Goal: Task Accomplishment & Management: Manage account settings

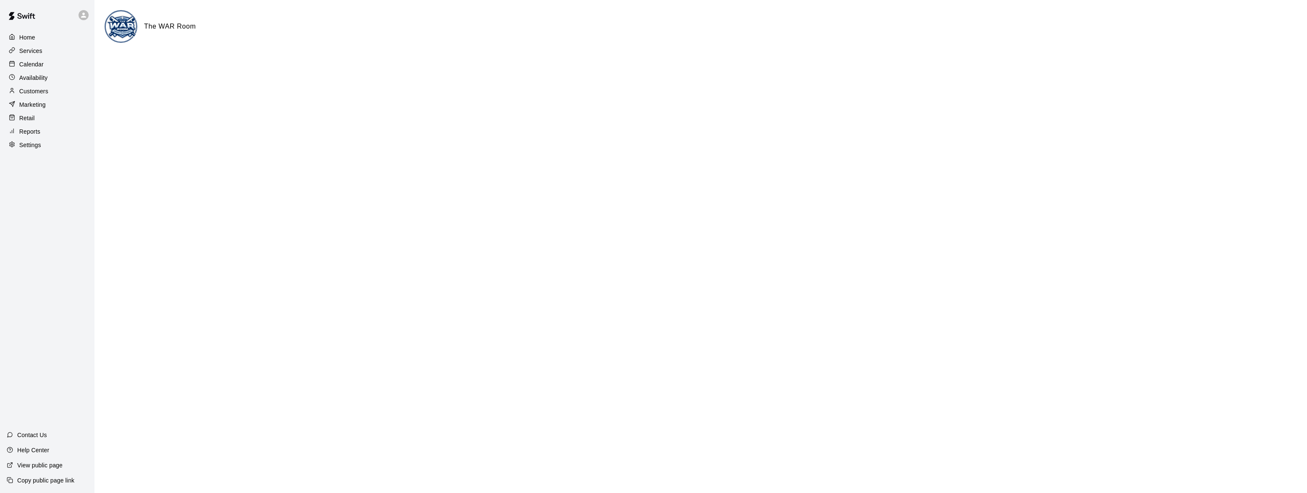
click at [35, 40] on div "Home" at bounding box center [47, 37] width 81 height 13
click at [34, 52] on p "Services" at bounding box center [30, 51] width 23 height 8
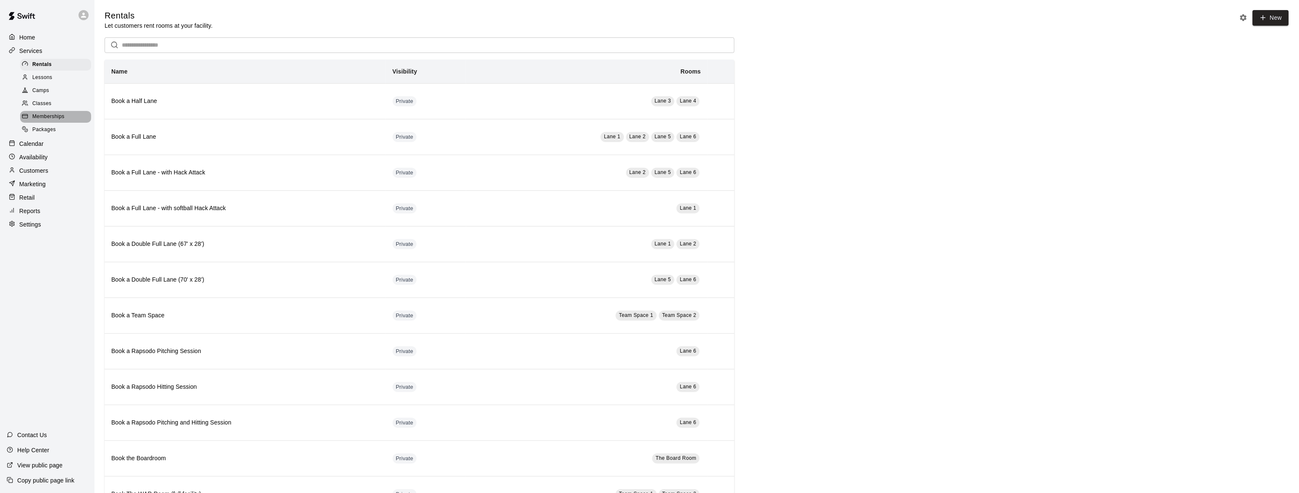
click at [36, 116] on span "Memberships" at bounding box center [48, 117] width 32 height 8
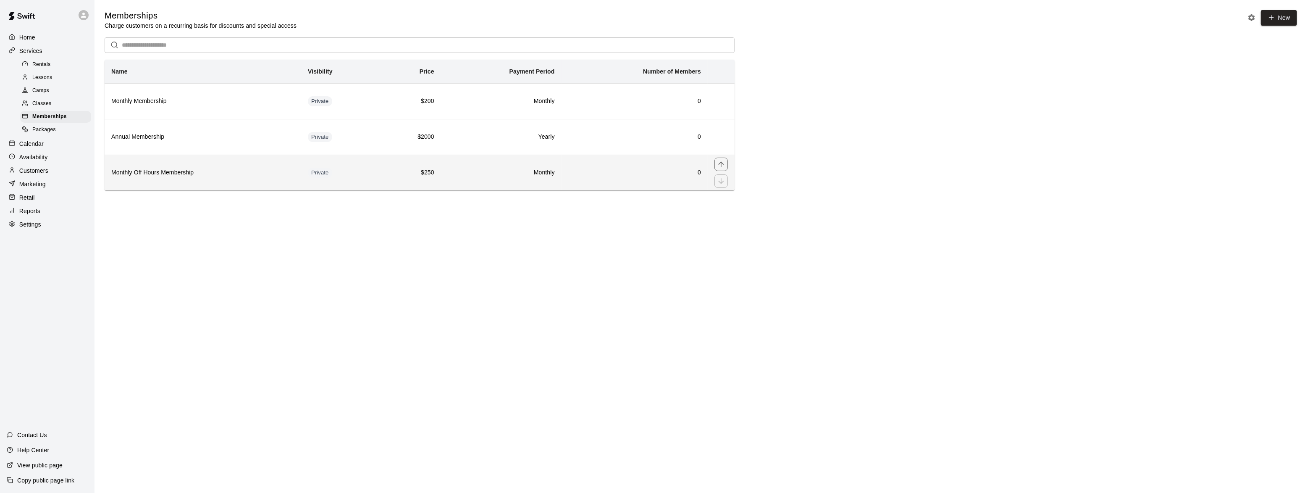
click at [161, 176] on h6 "Monthly Off Hours Membership" at bounding box center [202, 172] width 183 height 9
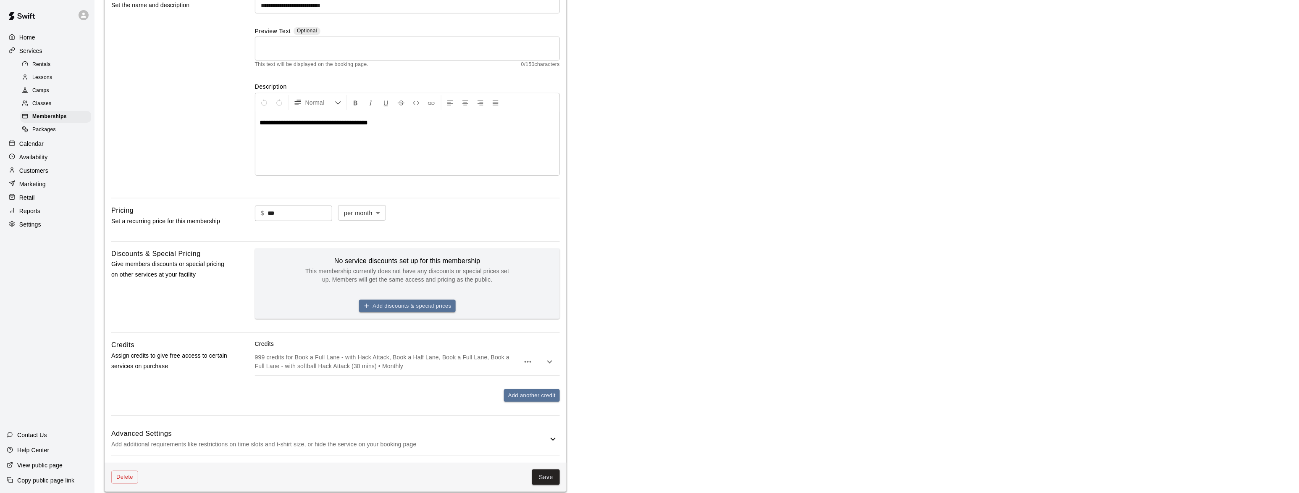
scroll to position [102, 0]
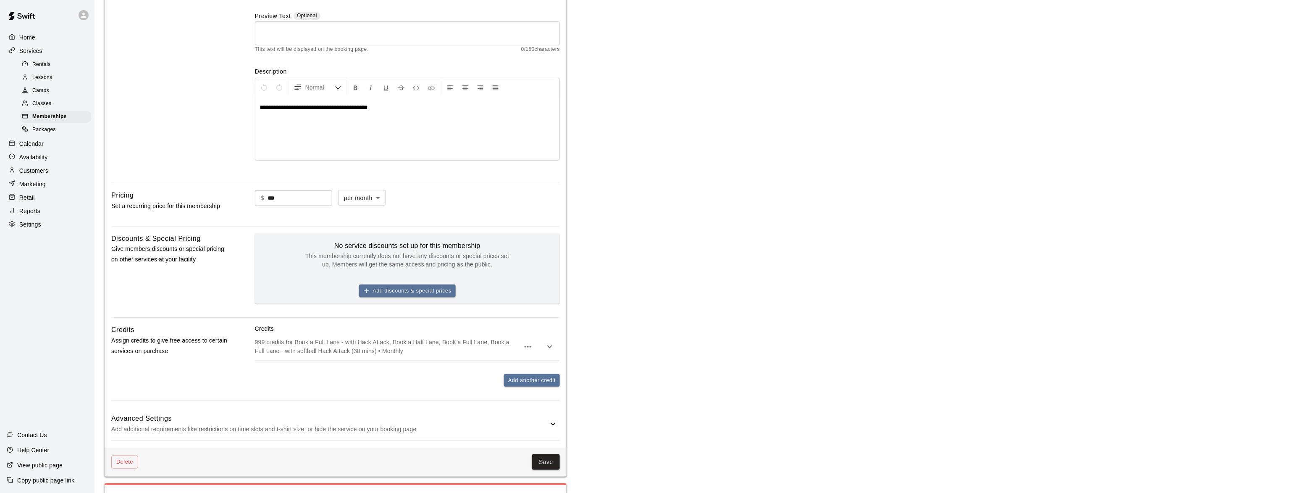
click at [548, 342] on icon "button" at bounding box center [550, 346] width 10 height 10
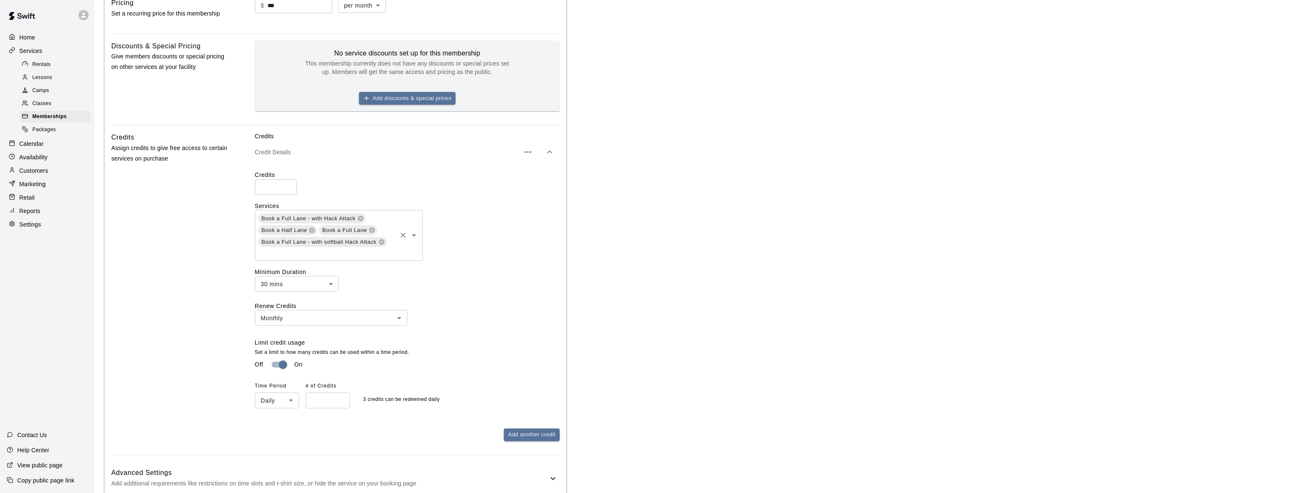
scroll to position [292, 0]
click at [525, 157] on icon "button" at bounding box center [528, 155] width 10 height 10
click at [525, 157] on div at bounding box center [653, 246] width 1307 height 493
click at [547, 155] on icon "button" at bounding box center [550, 155] width 10 height 10
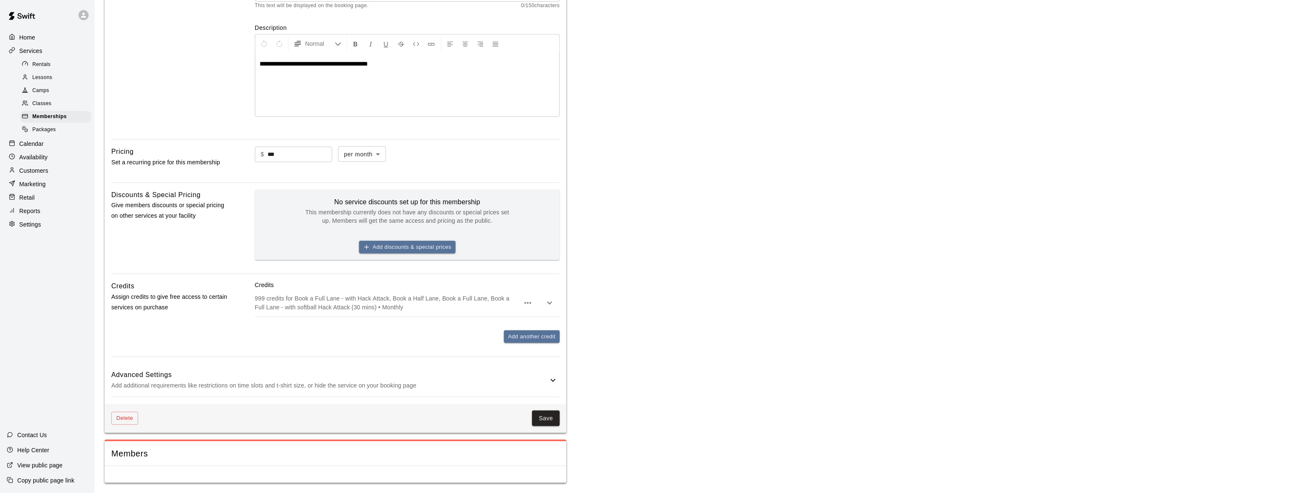
scroll to position [146, 0]
click at [332, 297] on p "999 credits for Book a Full Lane - with Hack Attack, Book a Half Lane, Book a F…" at bounding box center [387, 302] width 265 height 17
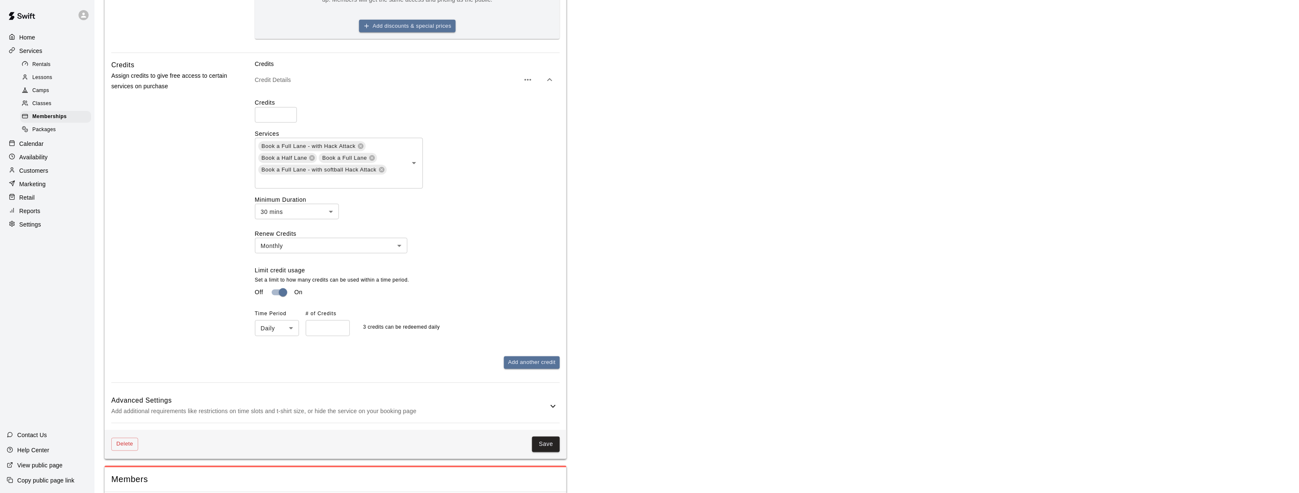
scroll to position [394, 0]
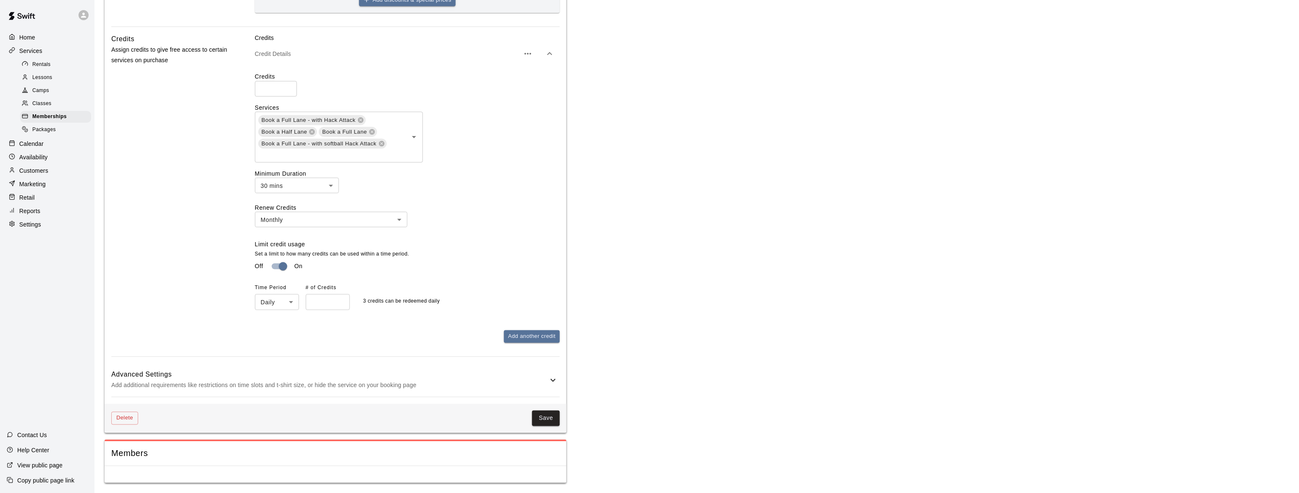
click at [360, 372] on h6 "Advanced Settings" at bounding box center [329, 374] width 437 height 11
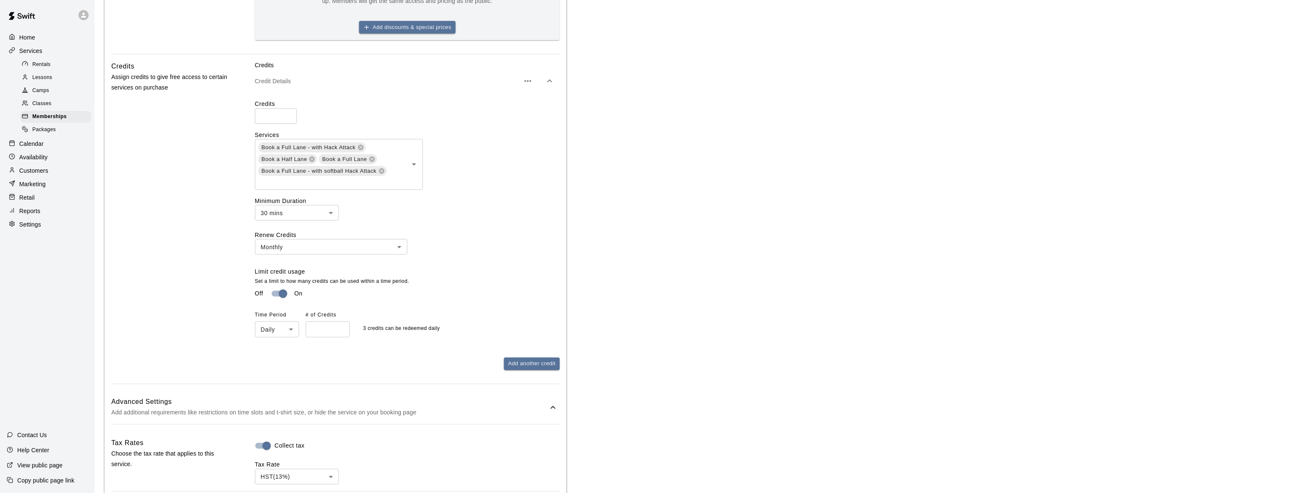
scroll to position [343, 0]
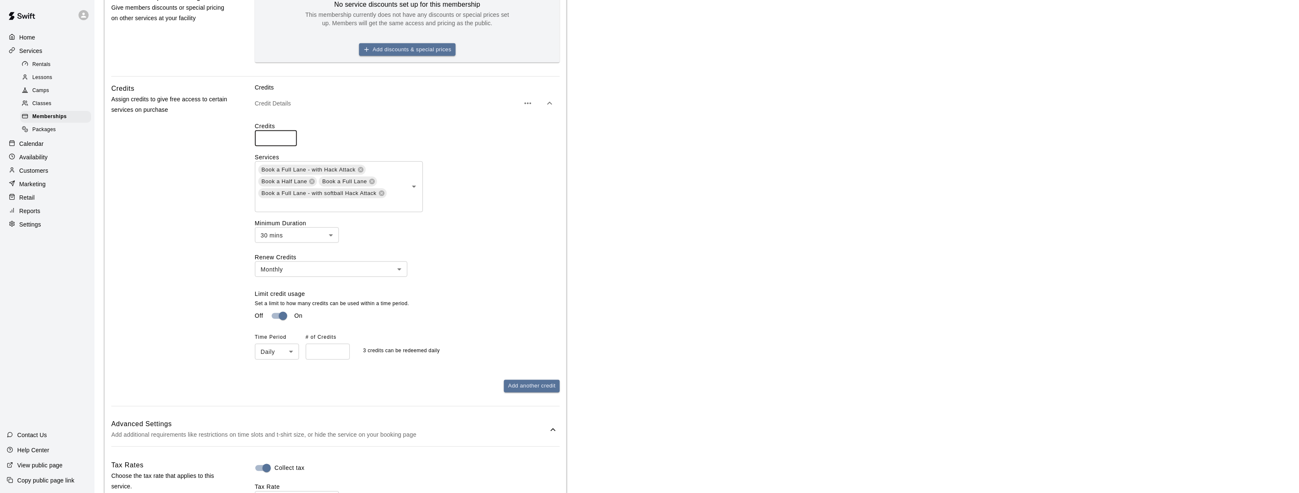
drag, startPoint x: 272, startPoint y: 134, endPoint x: 246, endPoint y: 135, distance: 26.1
click at [246, 135] on div "Credits Assign credits to give free access to certain services on purchase Cred…" at bounding box center [335, 244] width 449 height 323
type input "***"
click at [2, 215] on div "Home Services Rentals Lessons Camps Classes Memberships Packages Calendar Avail…" at bounding box center [47, 130] width 94 height 201
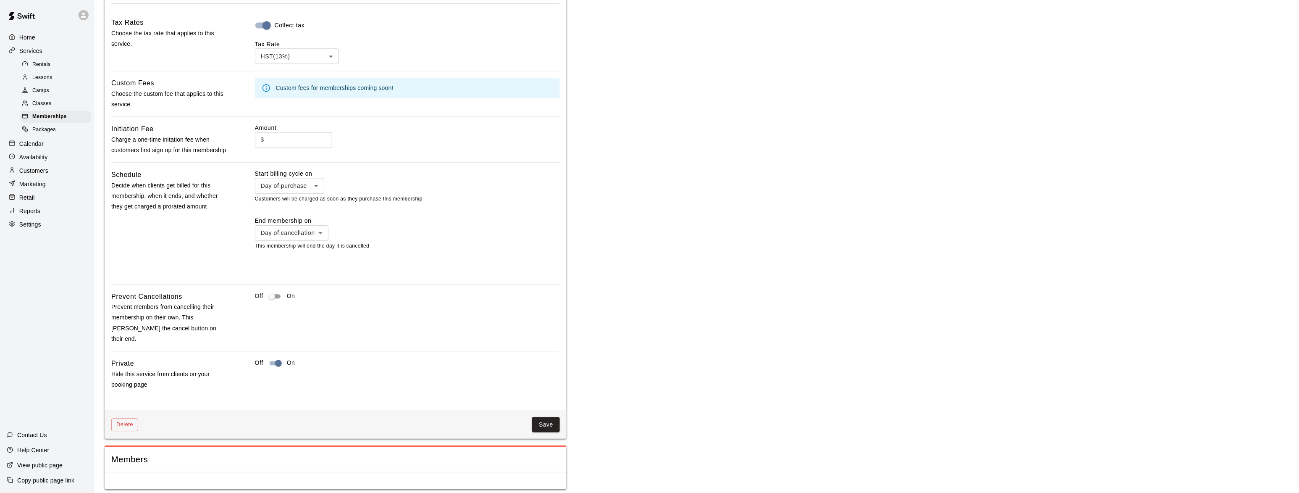
scroll to position [795, 0]
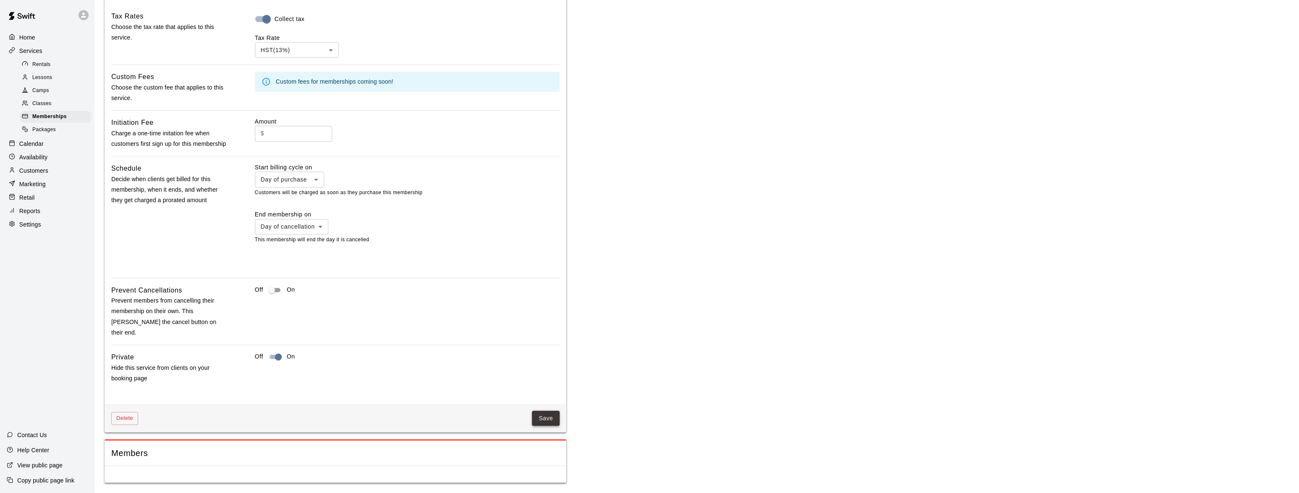
click at [551, 418] on button "Save" at bounding box center [546, 418] width 28 height 16
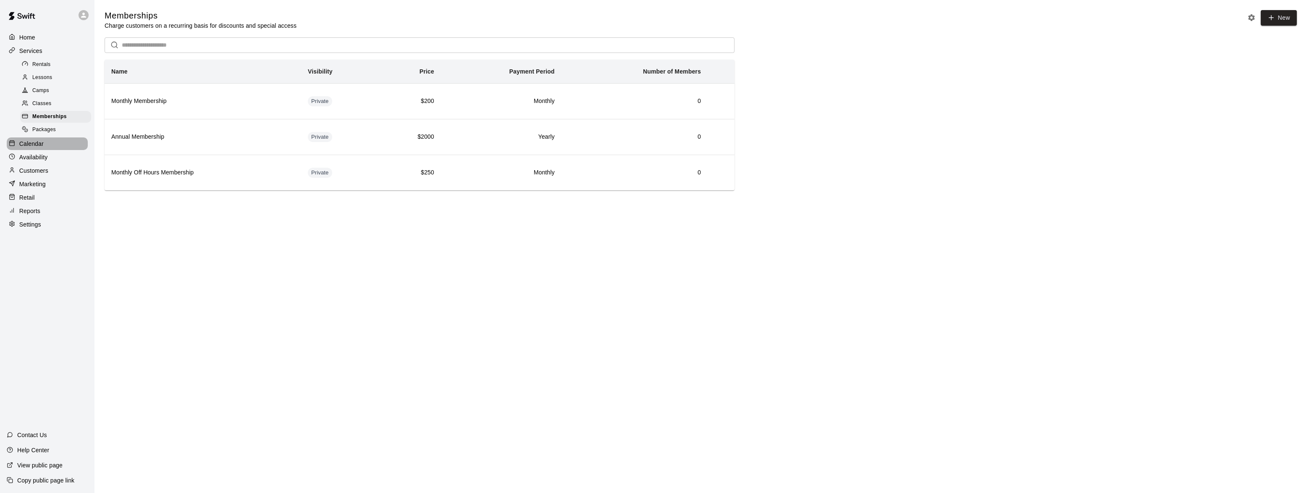
click at [43, 146] on div "Calendar" at bounding box center [47, 143] width 81 height 13
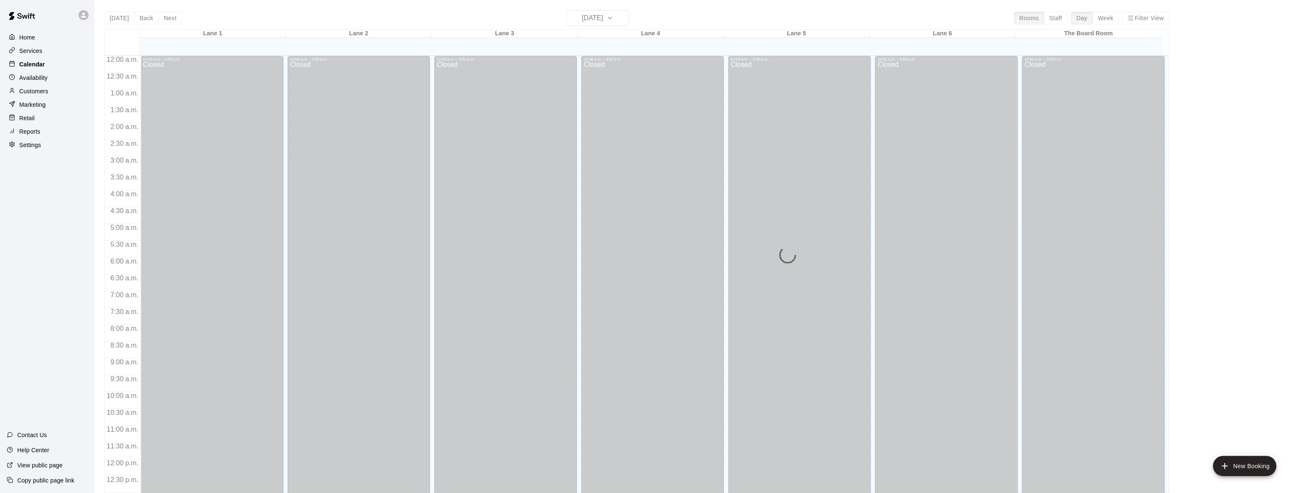
scroll to position [334, 0]
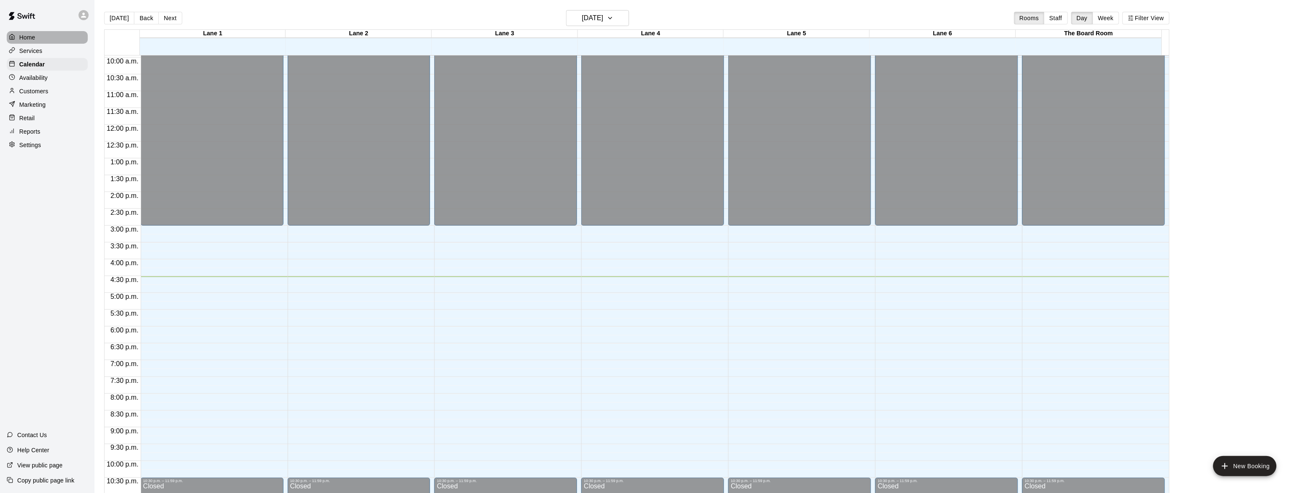
click at [27, 34] on p "Home" at bounding box center [27, 37] width 16 height 8
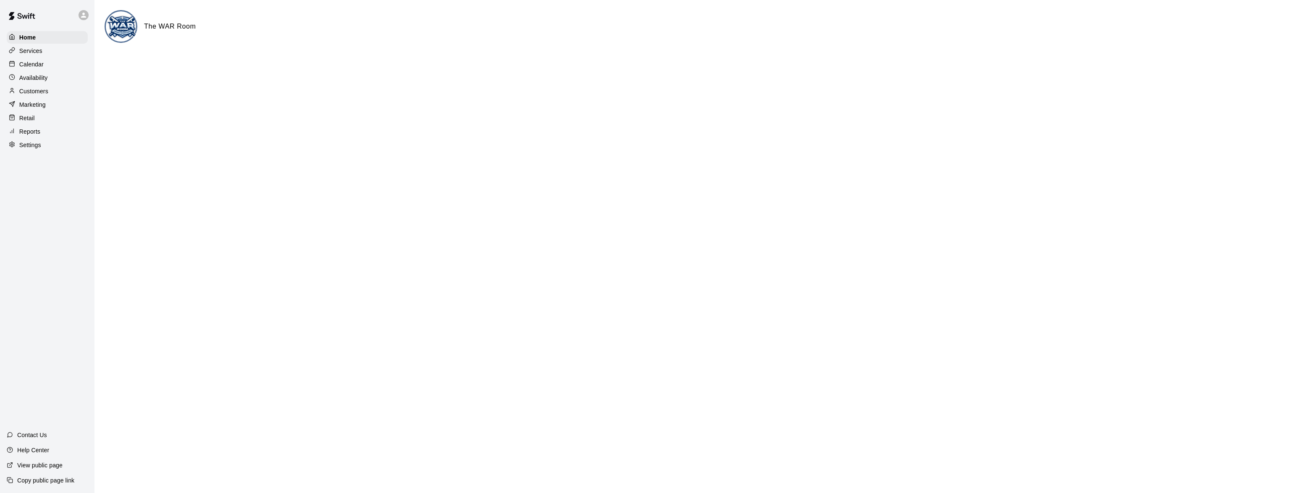
click at [35, 71] on div "Calendar" at bounding box center [47, 64] width 81 height 13
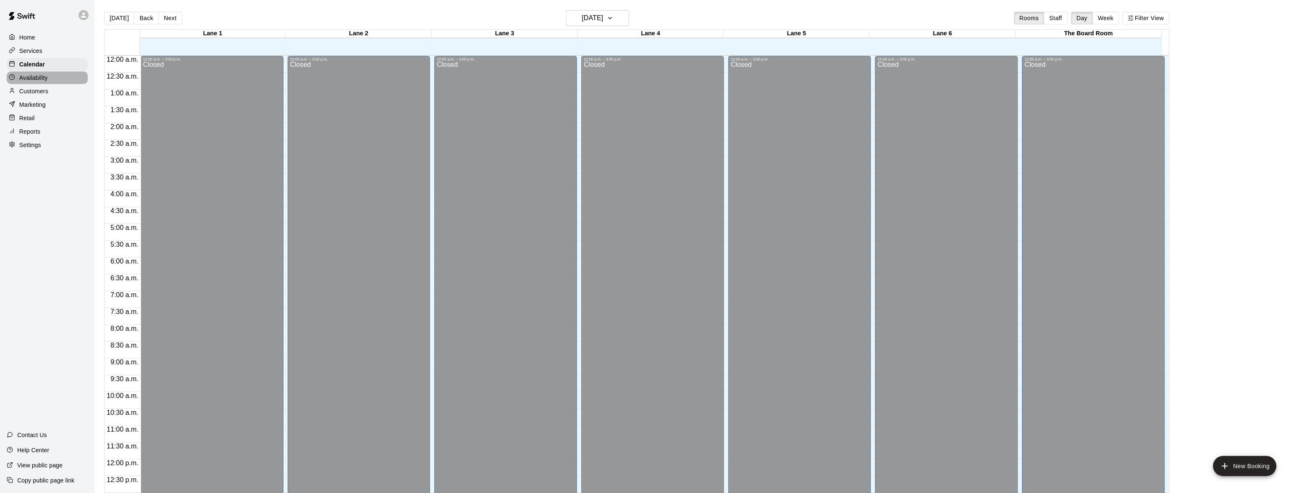
scroll to position [334, 0]
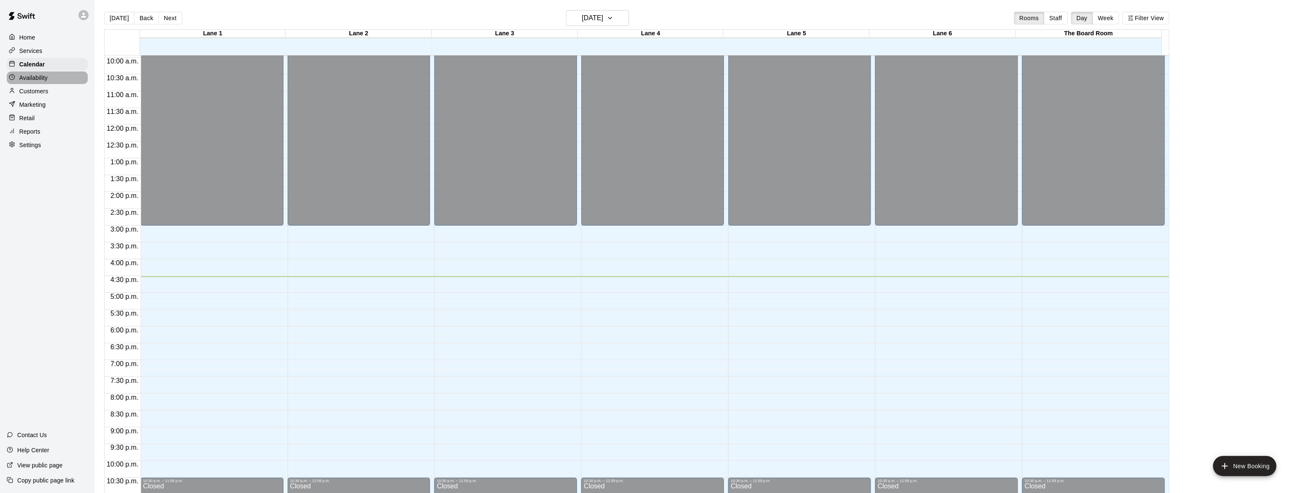
click at [36, 77] on p "Availability" at bounding box center [33, 77] width 29 height 8
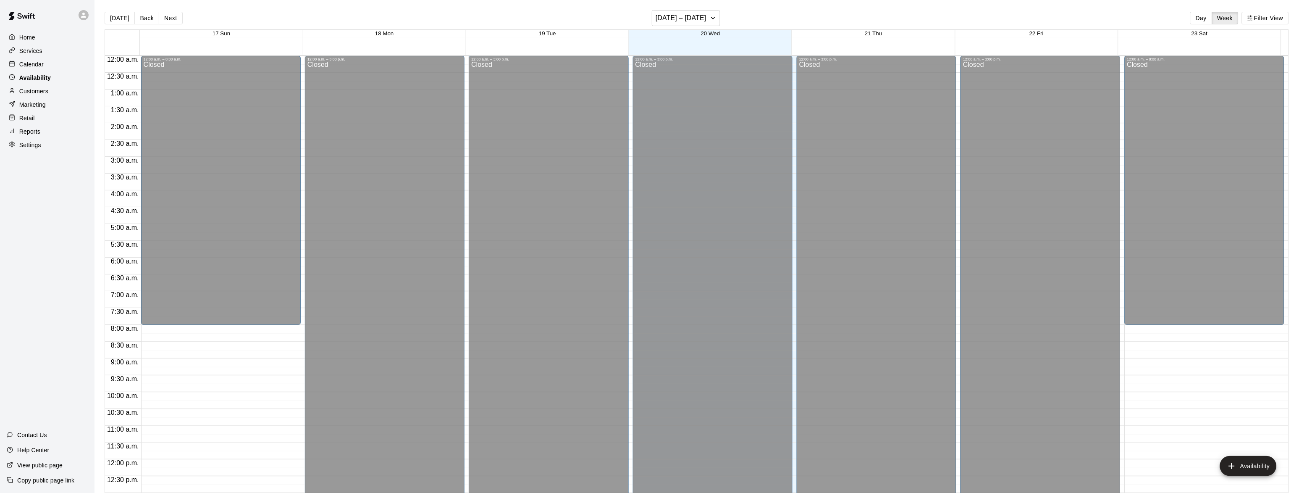
scroll to position [360, 0]
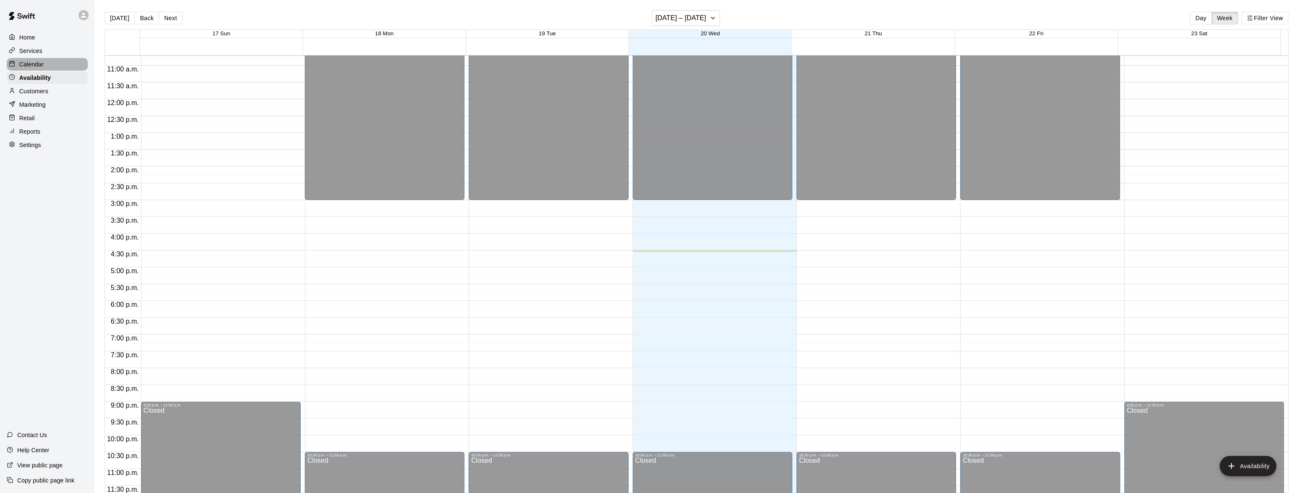
click at [34, 63] on p "Calendar" at bounding box center [31, 64] width 24 height 8
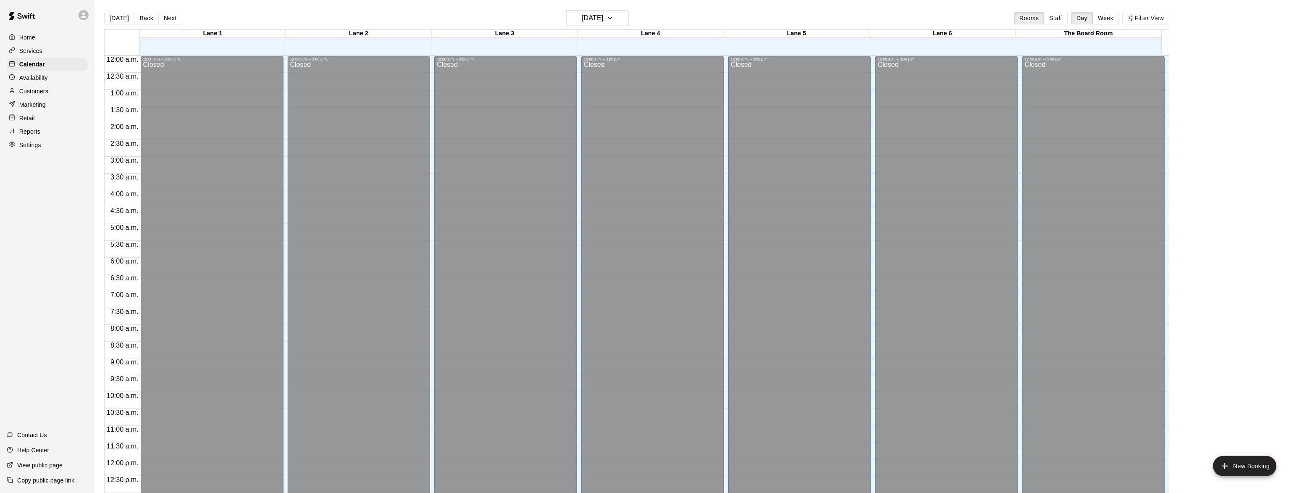
scroll to position [334, 0]
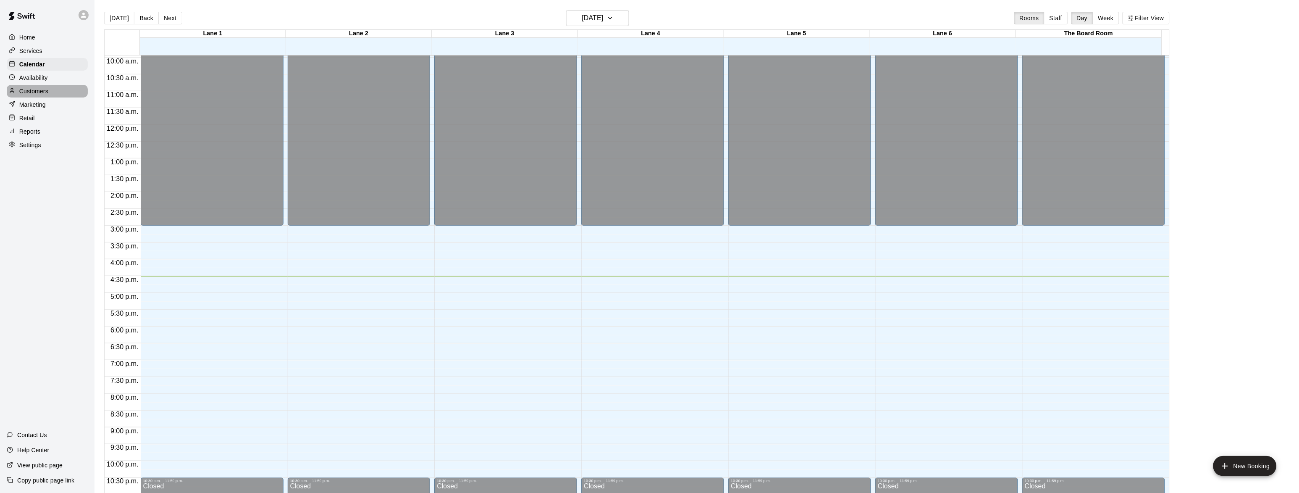
click at [25, 97] on div "Customers" at bounding box center [47, 91] width 81 height 13
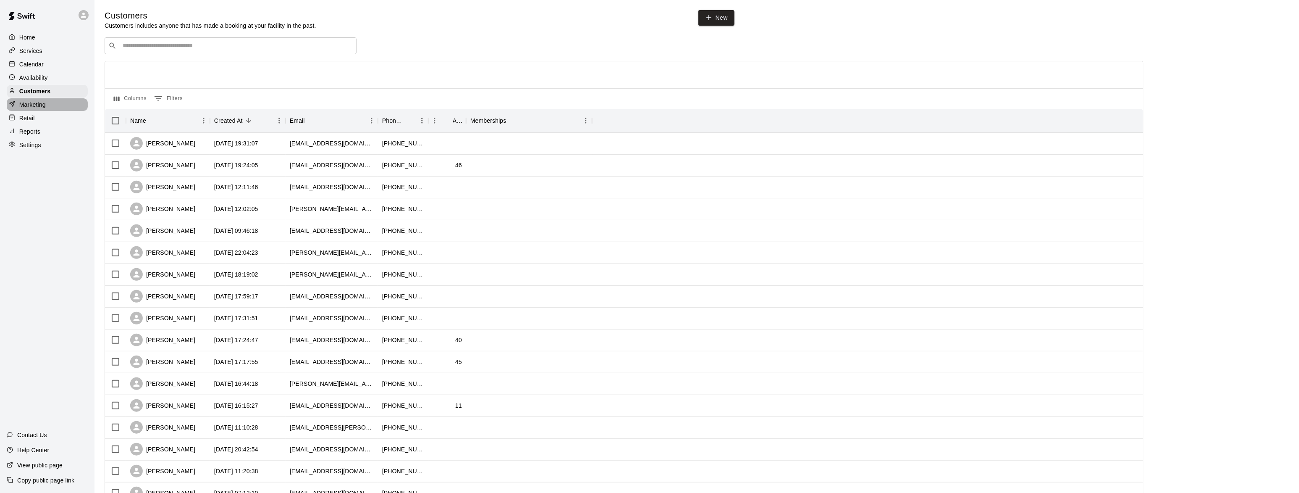
click at [24, 107] on p "Marketing" at bounding box center [32, 104] width 26 height 8
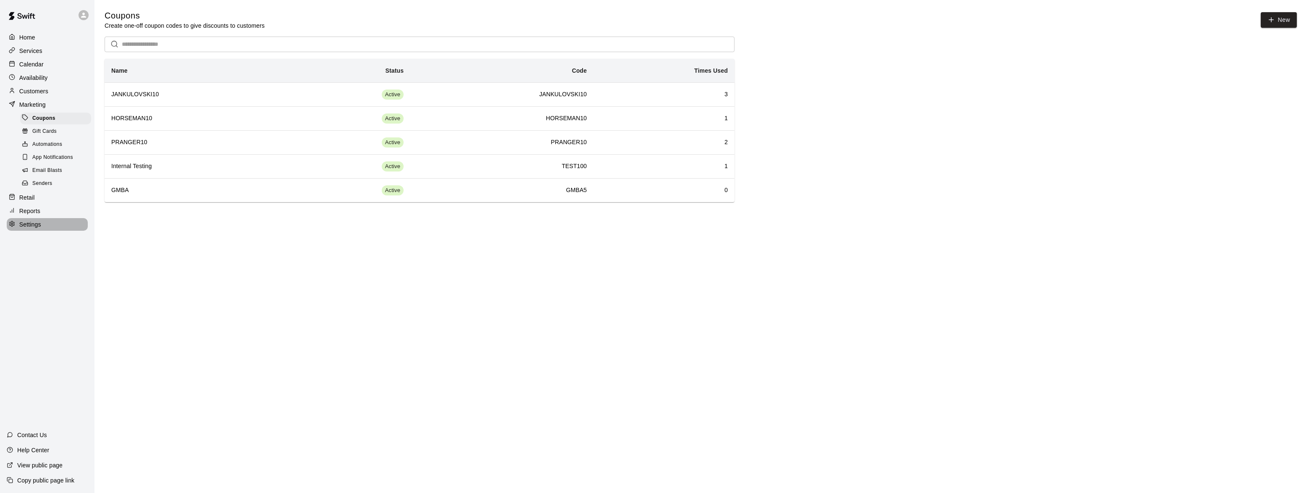
click at [41, 225] on div "Settings" at bounding box center [47, 224] width 81 height 13
select select "**"
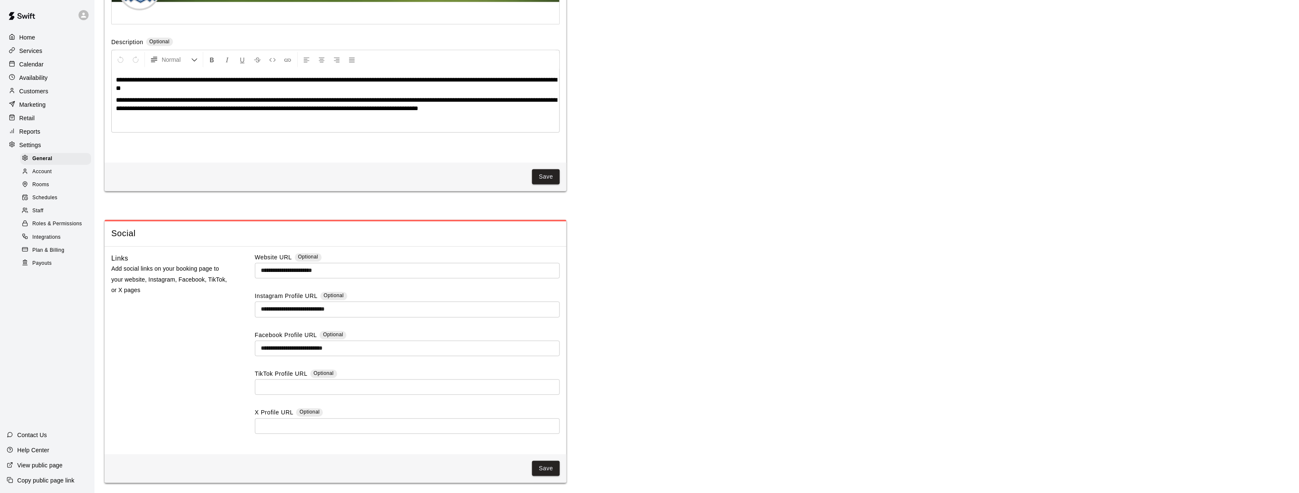
scroll to position [2064, 0]
drag, startPoint x: 42, startPoint y: 198, endPoint x: 52, endPoint y: 198, distance: 9.2
click at [42, 198] on span "Schedules" at bounding box center [44, 198] width 25 height 8
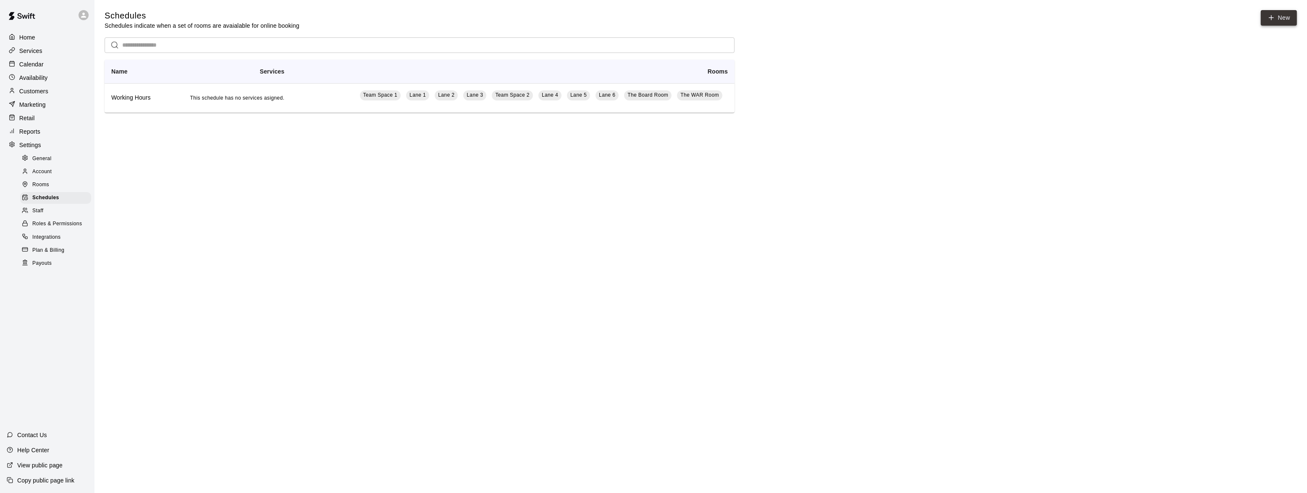
click at [1279, 16] on link "New" at bounding box center [1279, 18] width 36 height 16
click at [130, 97] on h6 "Working Hours" at bounding box center [135, 97] width 48 height 9
click at [1286, 14] on link "New" at bounding box center [1279, 18] width 36 height 16
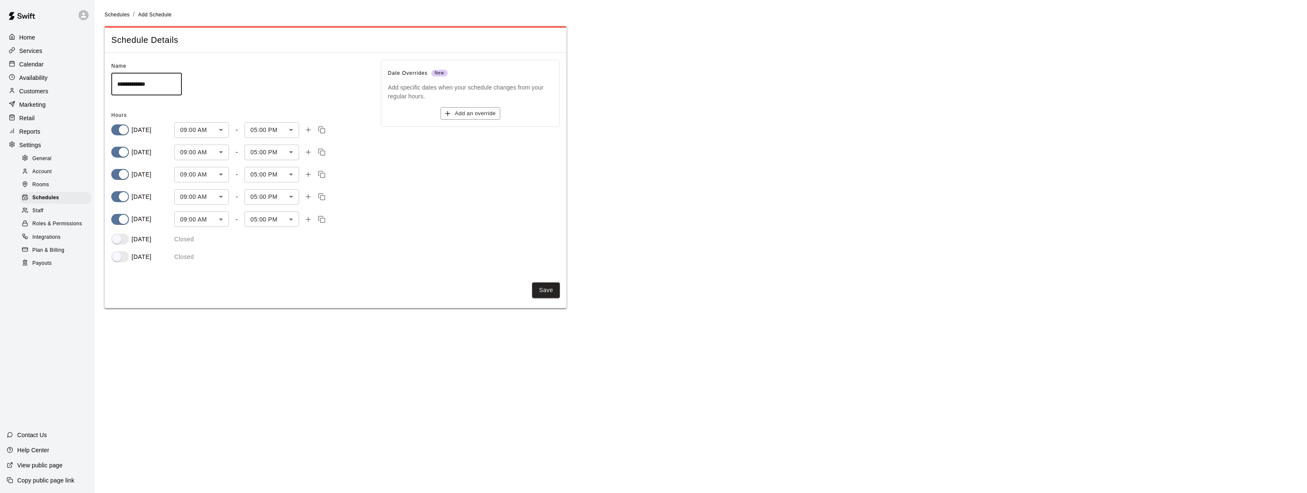
drag, startPoint x: 171, startPoint y: 79, endPoint x: -47, endPoint y: 78, distance: 217.1
click at [0, 78] on html "**********" at bounding box center [653, 159] width 1307 height 318
type input "*********"
click at [190, 125] on body "Home Services Calendar Availability Customers Marketing Retail Reports Settings…" at bounding box center [653, 159] width 1307 height 318
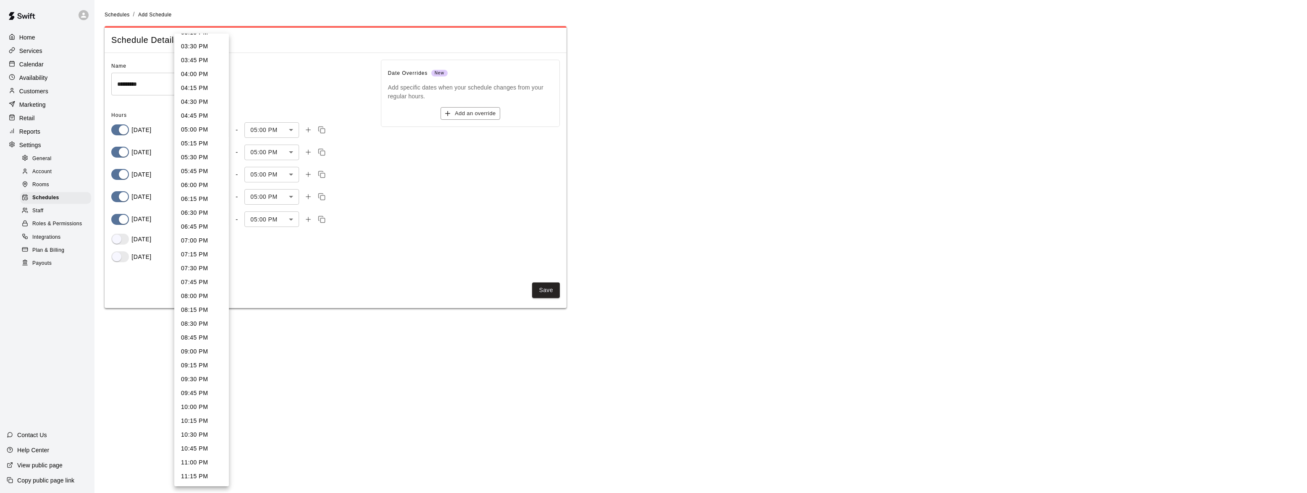
scroll to position [897, 0]
click at [206, 423] on li "11:00 PM" at bounding box center [201, 422] width 55 height 14
type input "****"
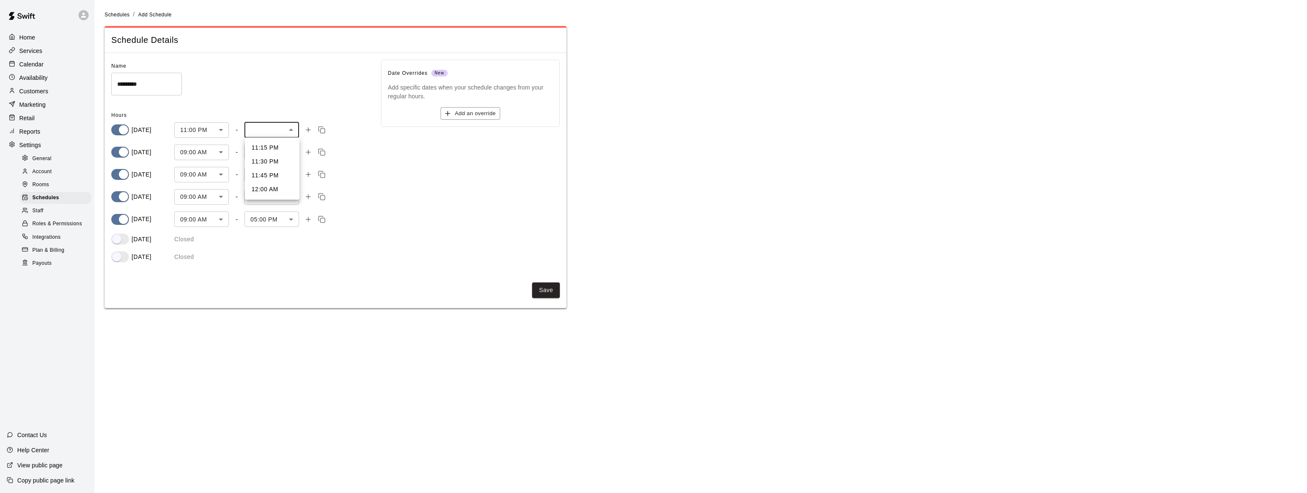
click at [291, 130] on body "Home Services Calendar Availability Customers Marketing Retail Reports Settings…" at bounding box center [653, 159] width 1307 height 318
click at [276, 194] on li "12:00 AM" at bounding box center [272, 189] width 55 height 14
type input "****"
click at [306, 127] on icon "Add time slot" at bounding box center [308, 130] width 8 height 8
click at [223, 150] on body "Home Services Calendar Availability Customers Marketing Retail Reports Settings…" at bounding box center [653, 168] width 1307 height 337
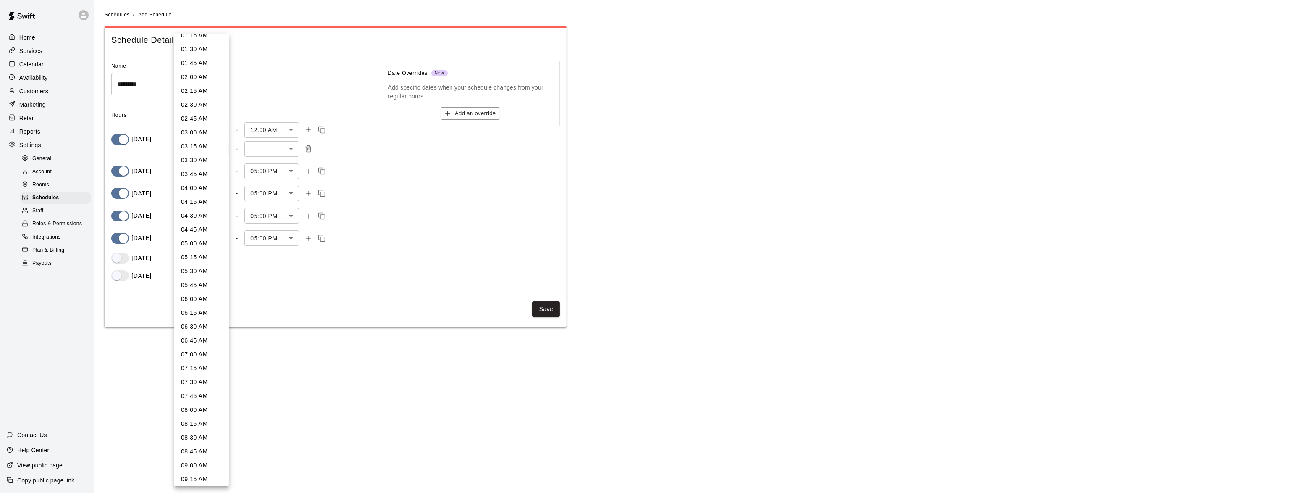
scroll to position [0, 0]
click at [192, 43] on li "12:00 AM" at bounding box center [201, 44] width 55 height 14
type input "*"
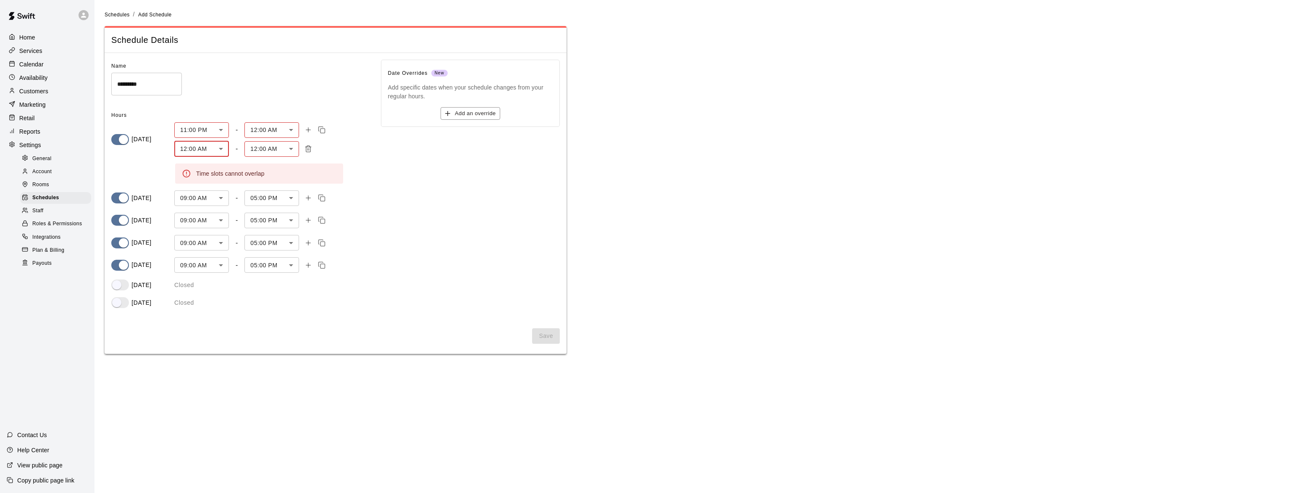
click at [289, 151] on body "Home Services Calendar Availability Customers Marketing Retail Reports Settings…" at bounding box center [653, 182] width 1307 height 364
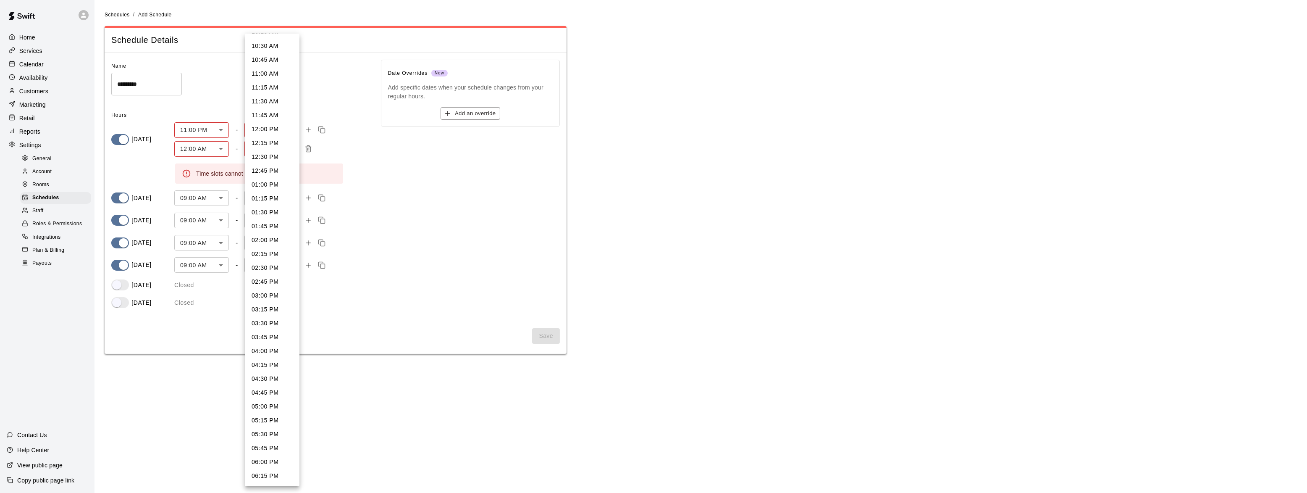
scroll to position [590, 0]
click at [273, 227] on li "02:00 PM" at bounding box center [272, 230] width 55 height 14
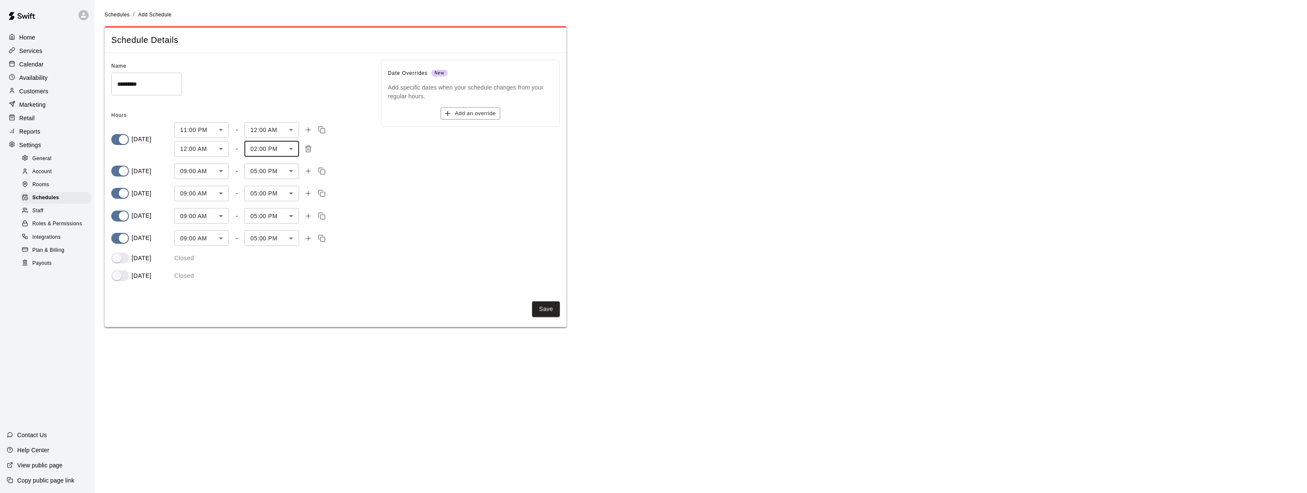
click at [276, 146] on body "Home Services Calendar Availability Customers Marketing Retail Reports Settings…" at bounding box center [653, 168] width 1307 height 337
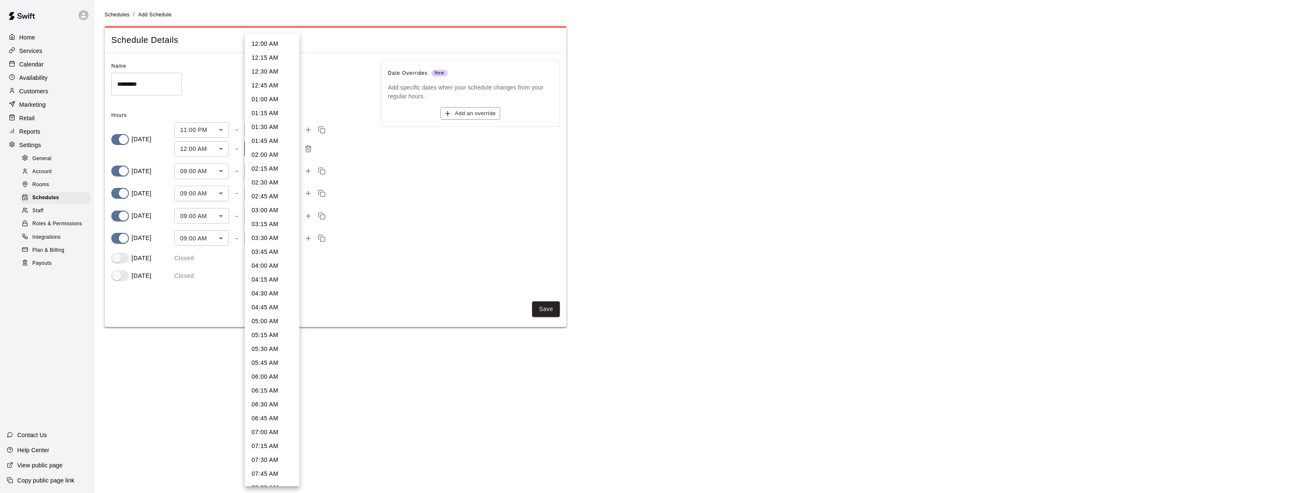
scroll to position [559, 0]
click at [272, 286] on li "02:30 PM" at bounding box center [272, 289] width 55 height 14
type input "***"
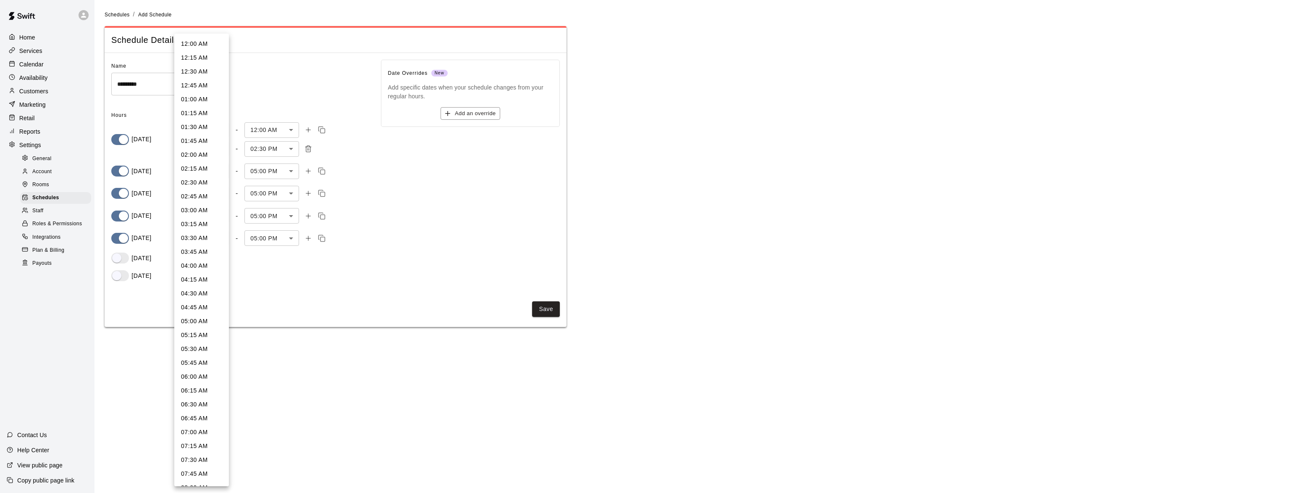
click at [213, 173] on body "Home Services Calendar Availability Customers Marketing Retail Reports Settings…" at bounding box center [653, 168] width 1307 height 337
click at [377, 193] on div at bounding box center [653, 246] width 1307 height 493
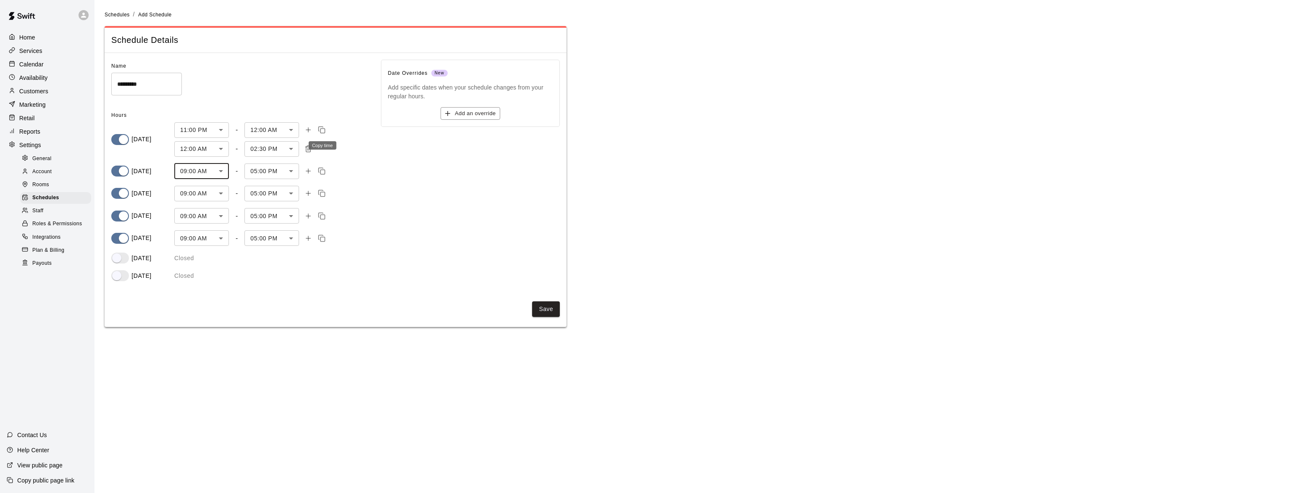
click at [323, 129] on icon "Copy time" at bounding box center [322, 130] width 8 height 8
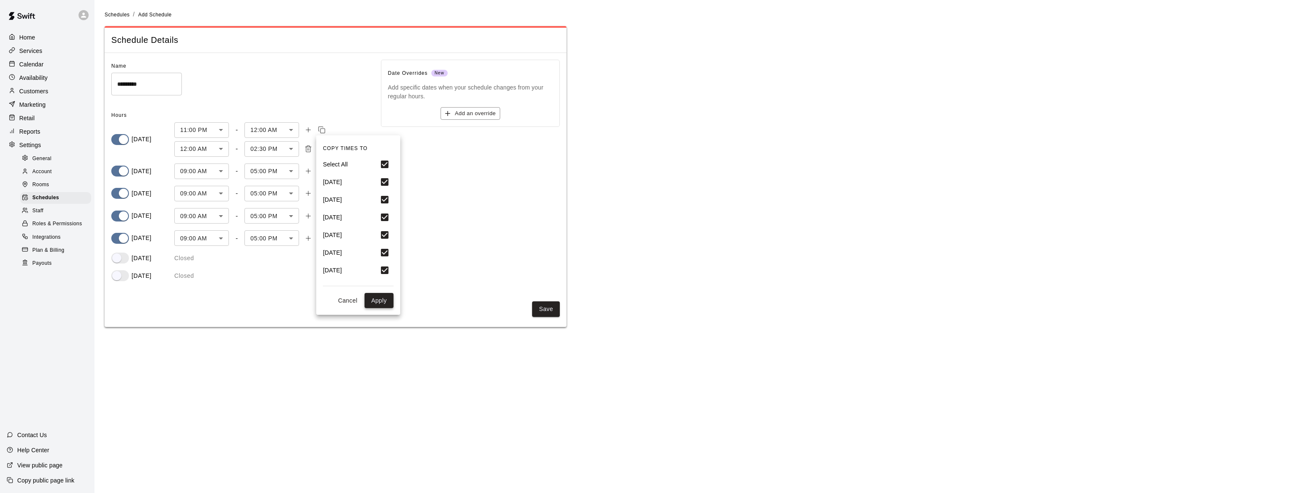
click at [382, 302] on button "Apply" at bounding box center [379, 301] width 29 height 16
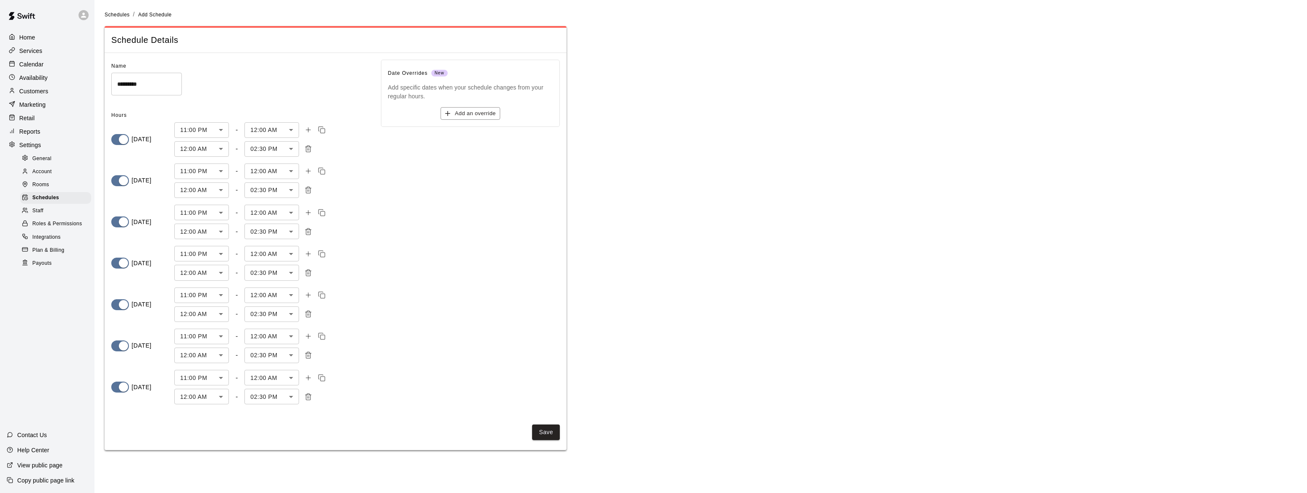
type input "****"
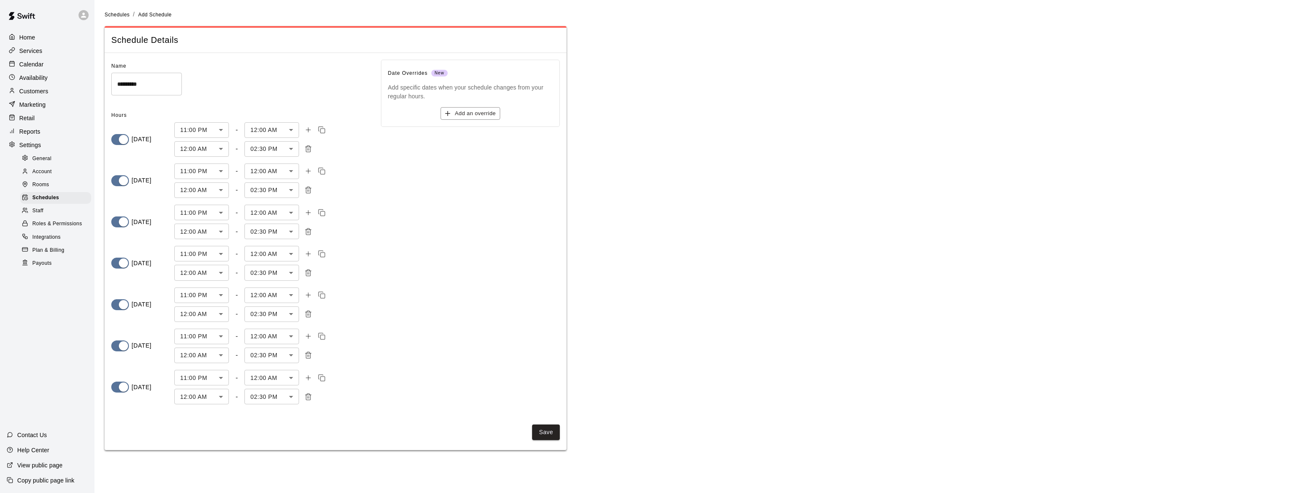
type input "****"
click at [550, 433] on button "Save" at bounding box center [546, 432] width 28 height 16
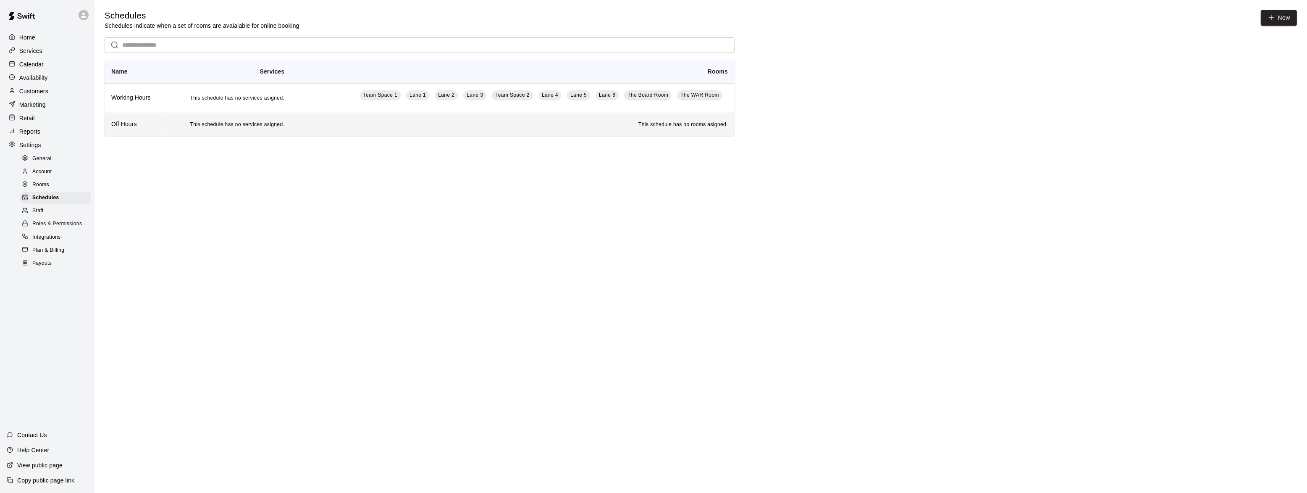
click at [123, 129] on h6 "Off Hours" at bounding box center [135, 124] width 48 height 9
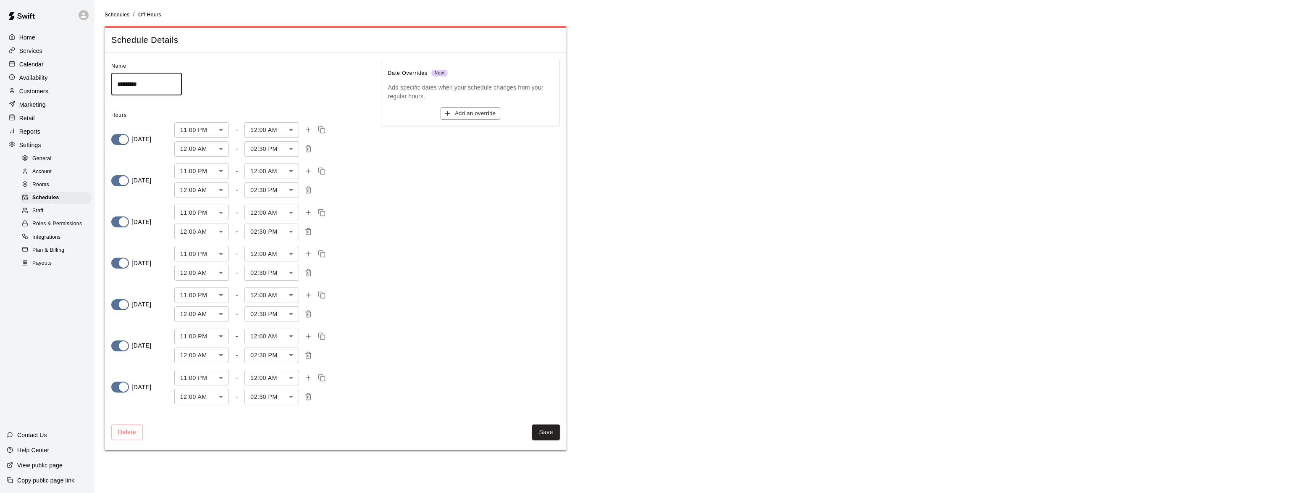
click at [22, 52] on p "Services" at bounding box center [30, 51] width 23 height 8
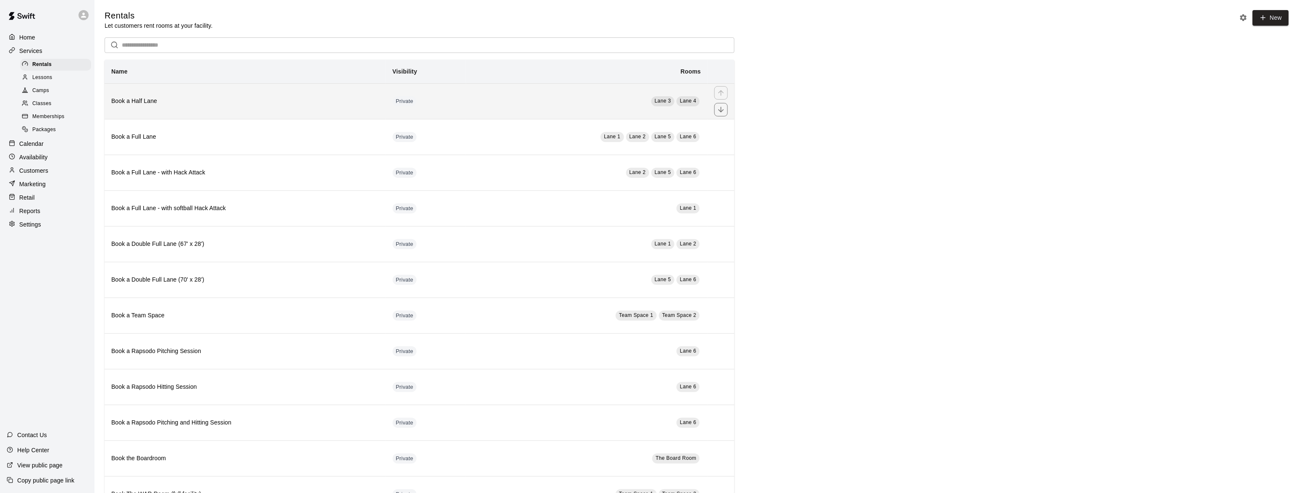
click at [125, 103] on h6 "Book a Half Lane" at bounding box center [245, 101] width 268 height 9
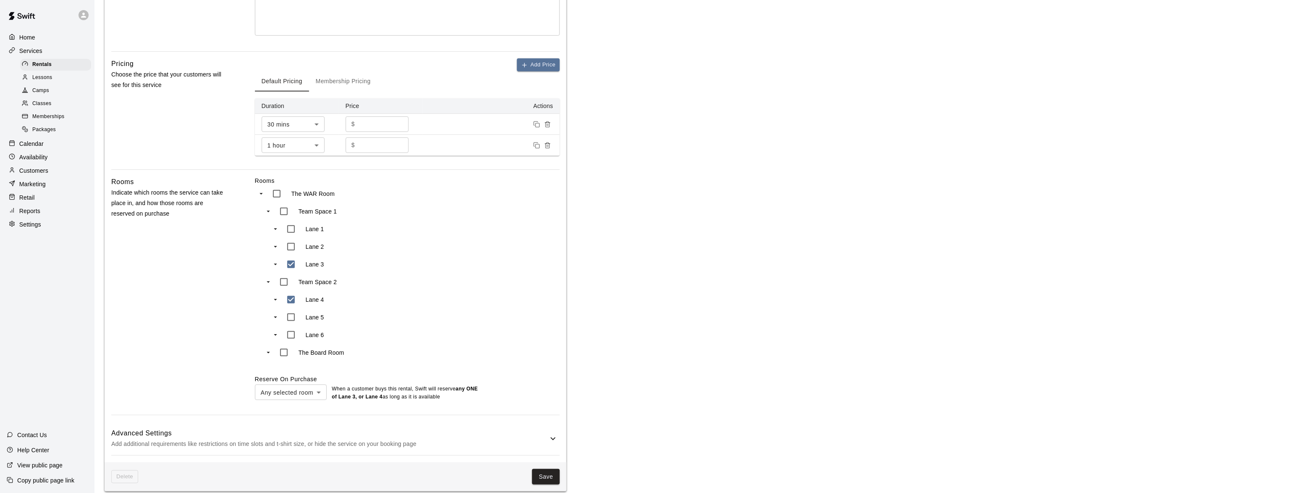
scroll to position [237, 0]
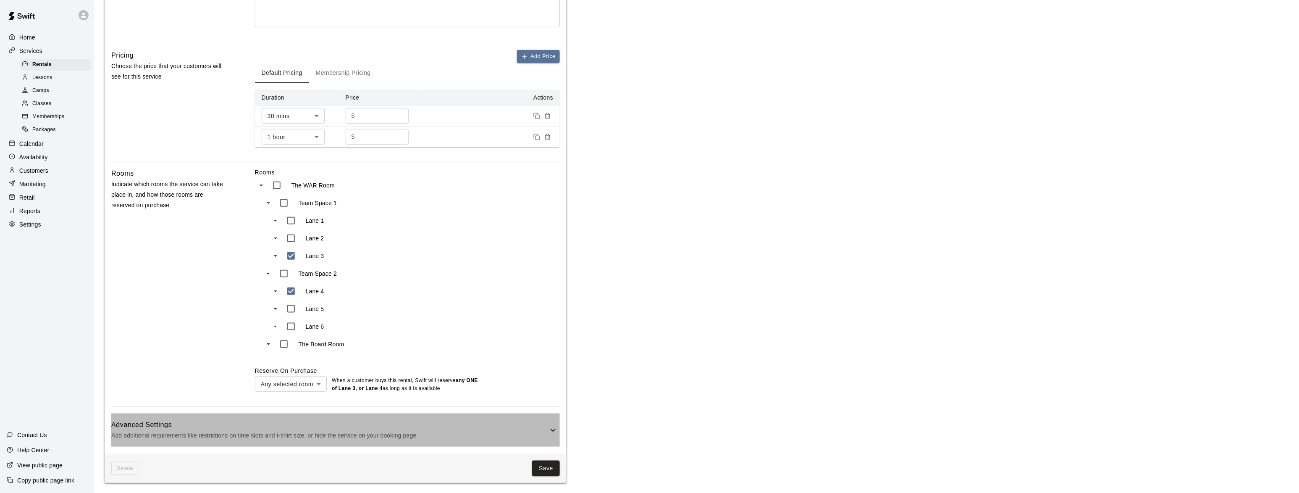
click at [221, 419] on h6 "Advanced Settings" at bounding box center [329, 424] width 437 height 11
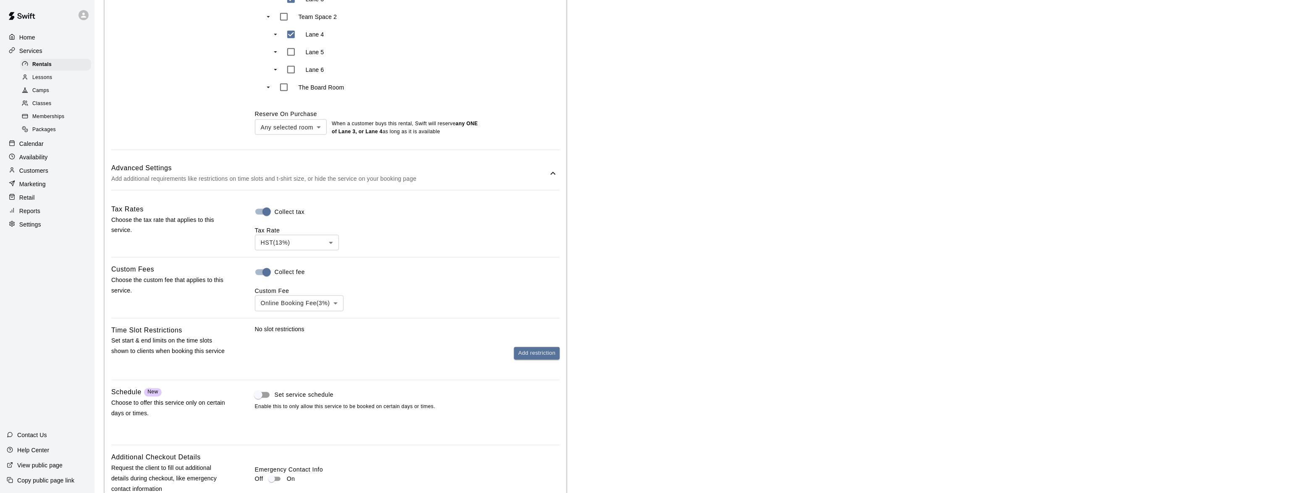
scroll to position [544, 0]
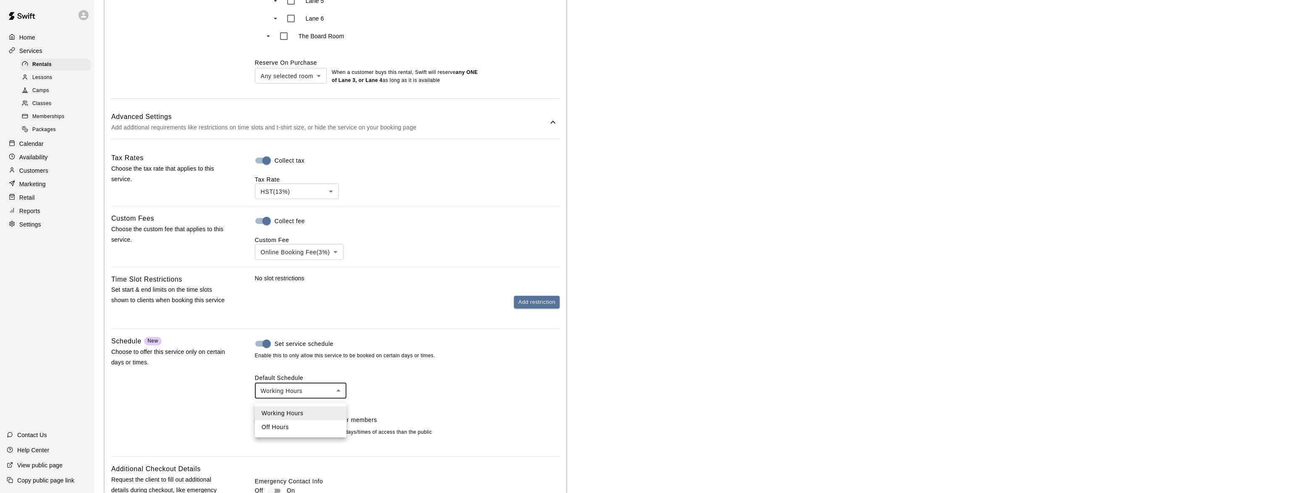
click at [285, 395] on body "**********" at bounding box center [649, 38] width 1299 height 1165
click at [295, 392] on div at bounding box center [653, 246] width 1307 height 493
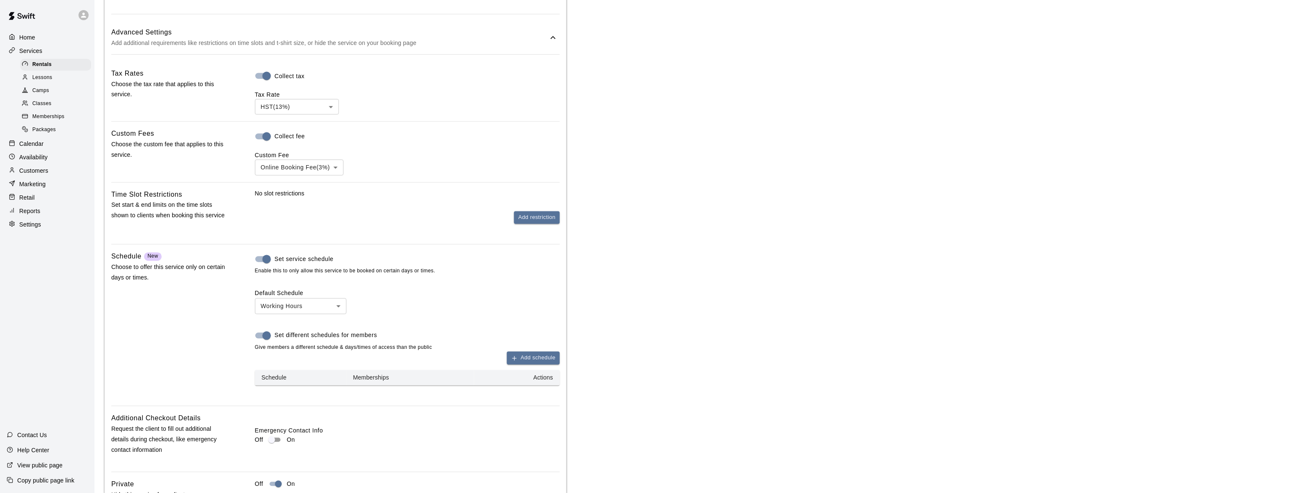
scroll to position [647, 0]
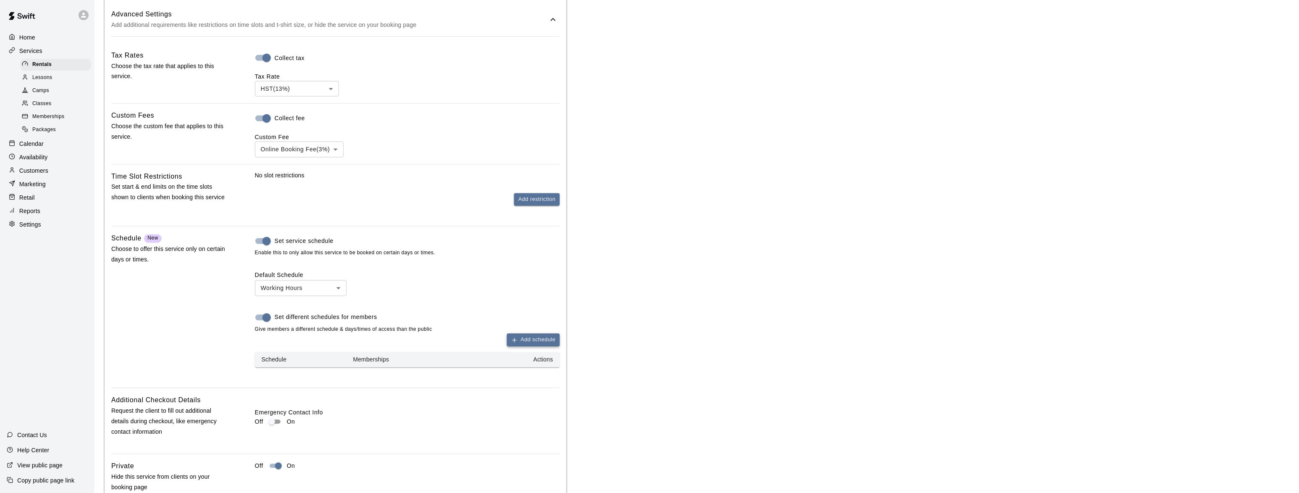
click at [532, 344] on button "Add schedule" at bounding box center [533, 339] width 53 height 13
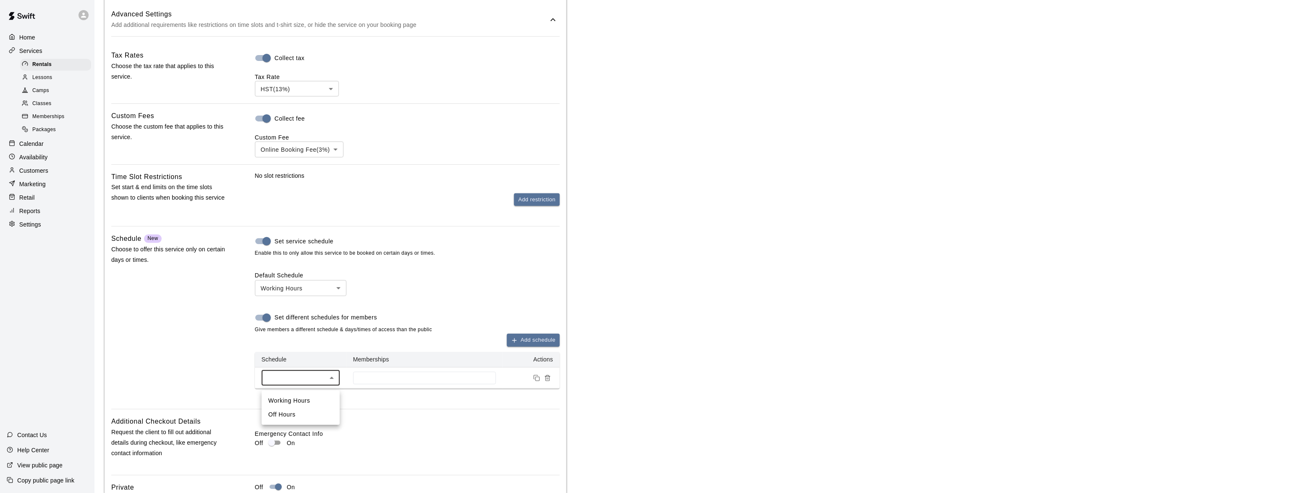
click at [302, 416] on li "Off Hours" at bounding box center [301, 414] width 78 height 14
type input "***"
click at [388, 381] on input at bounding box center [424, 378] width 134 height 7
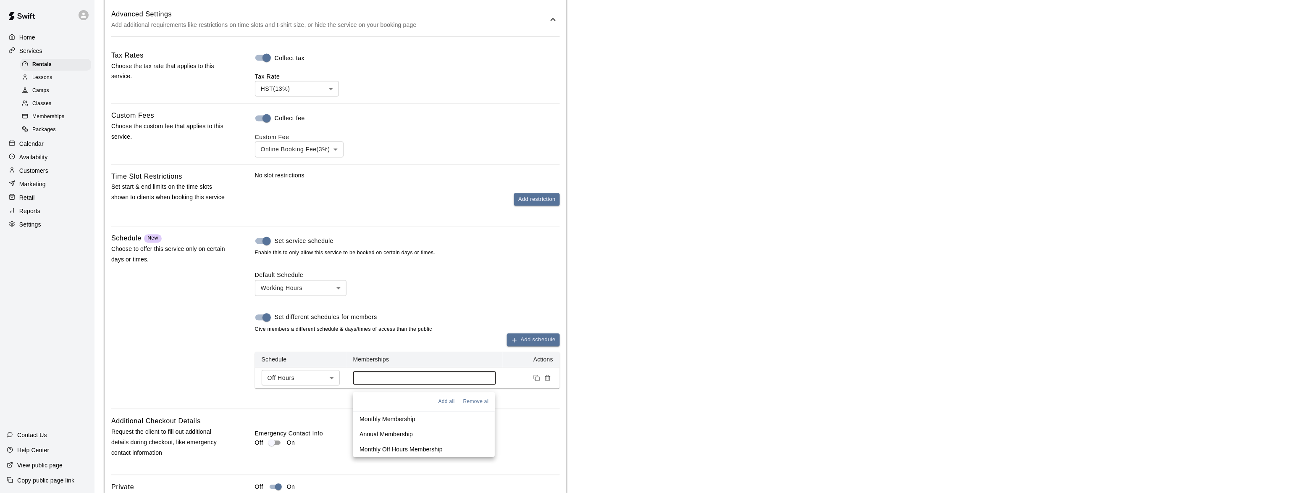
click at [388, 449] on p "Monthly Off Hours Membership" at bounding box center [400, 449] width 83 height 8
click at [501, 293] on div "Default Schedule Working Hours *** ​ Set different schedules for members Give m…" at bounding box center [407, 330] width 305 height 118
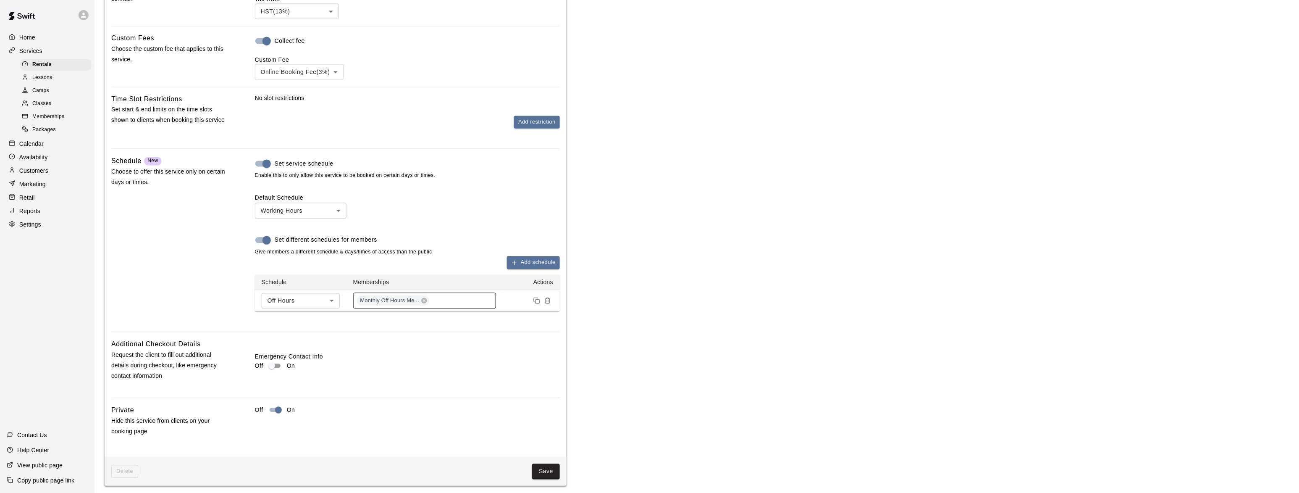
scroll to position [732, 0]
click at [540, 467] on button "Save" at bounding box center [546, 468] width 28 height 16
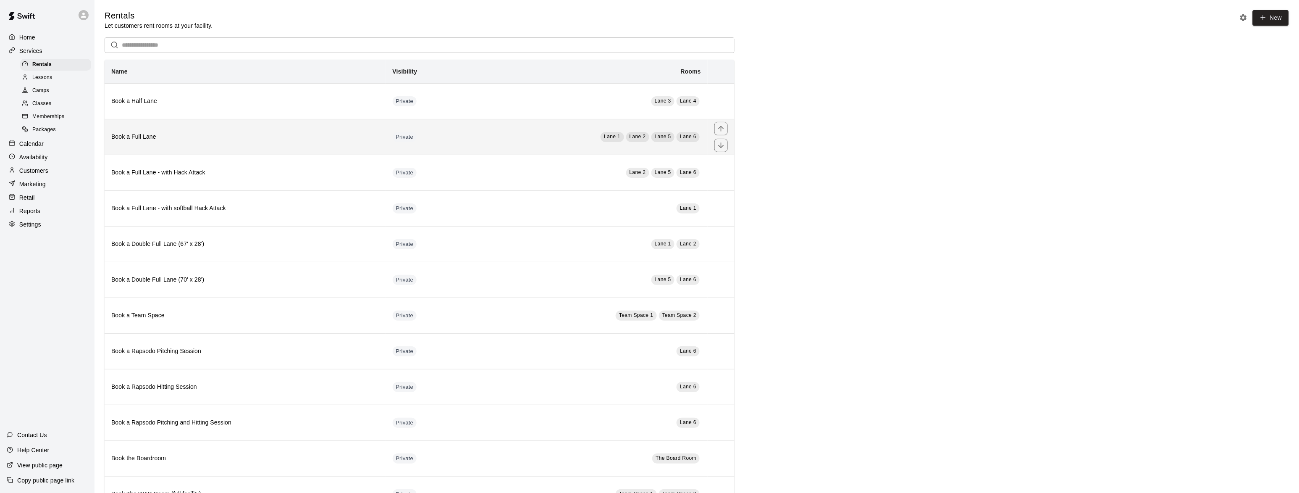
click at [131, 142] on h6 "Book a Full Lane" at bounding box center [245, 136] width 268 height 9
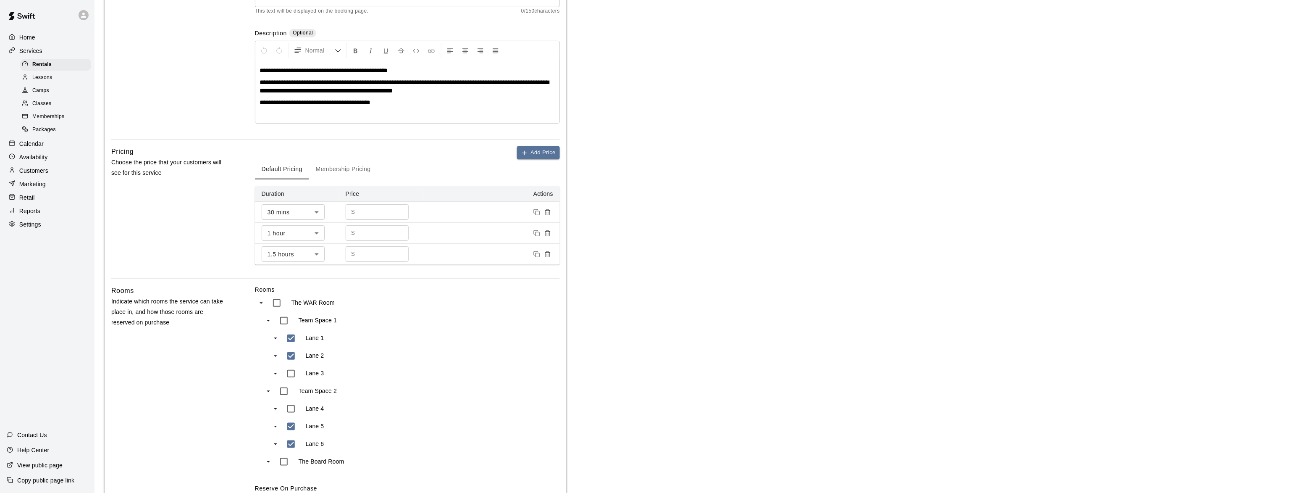
scroll to position [258, 0]
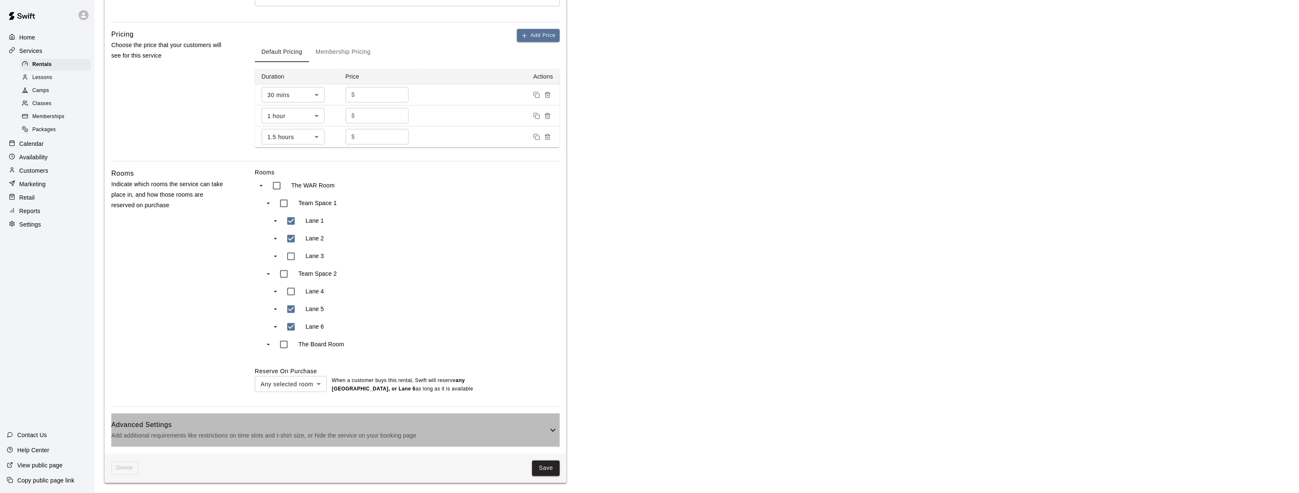
click at [181, 420] on h6 "Advanced Settings" at bounding box center [329, 424] width 437 height 11
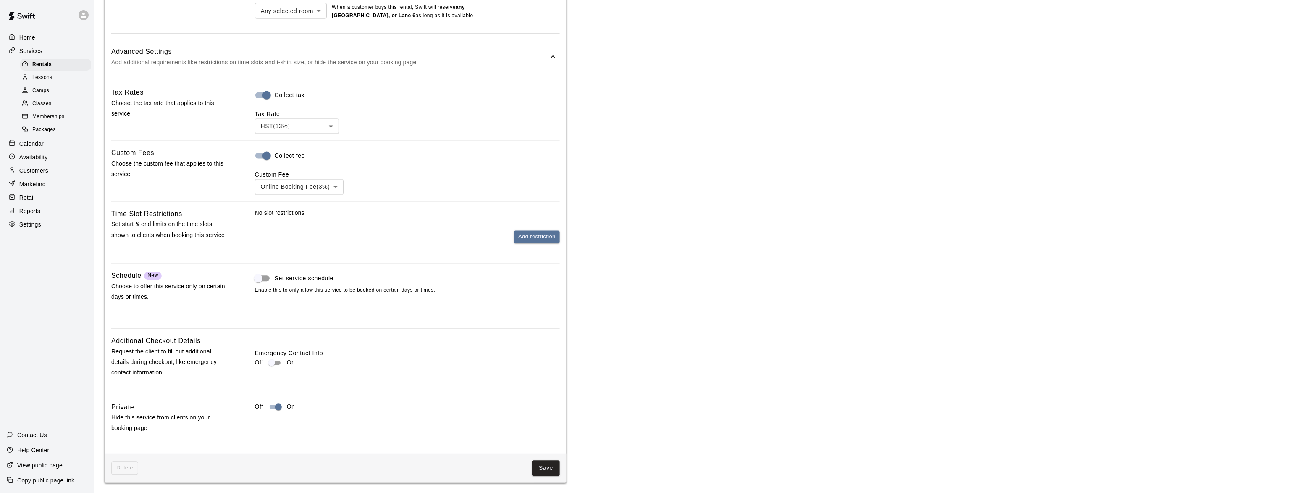
scroll to position [634, 0]
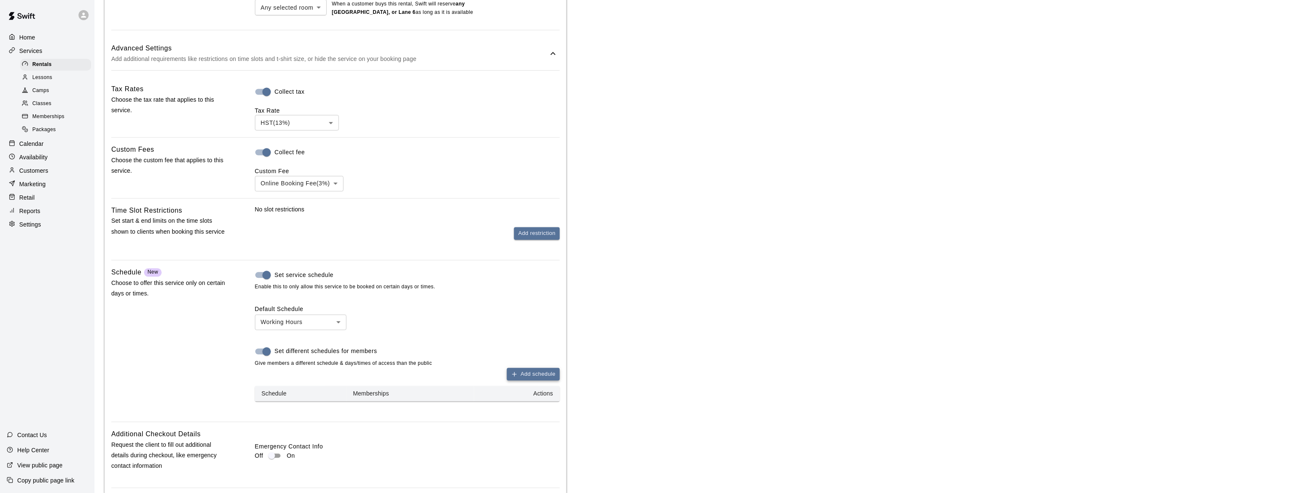
click at [547, 381] on button "Add schedule" at bounding box center [533, 374] width 53 height 13
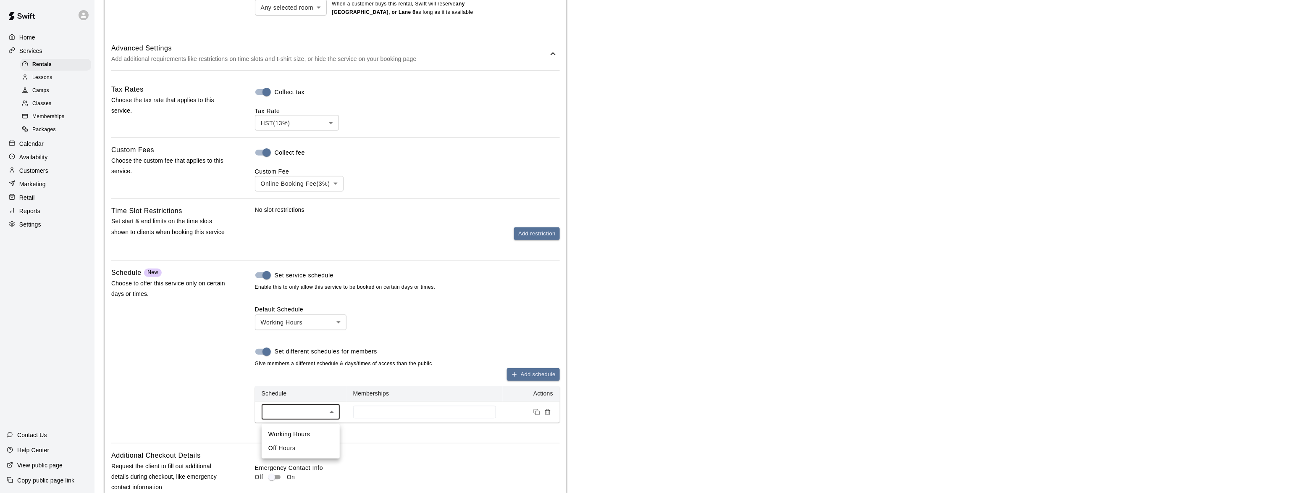
click at [283, 446] on li "Off Hours" at bounding box center [301, 448] width 78 height 14
type input "***"
click at [428, 415] on input at bounding box center [424, 412] width 134 height 7
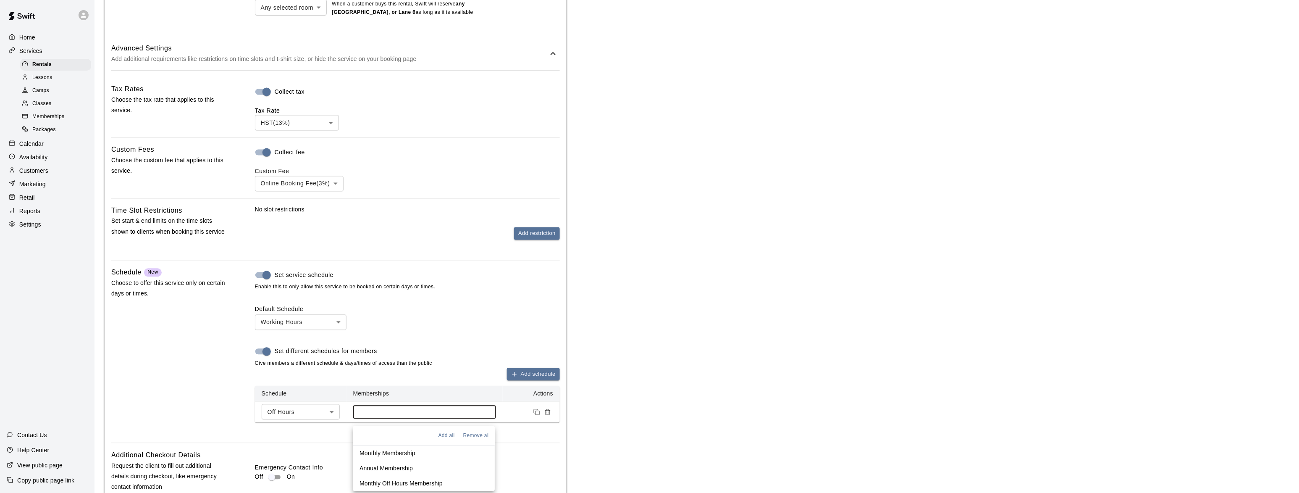
click at [380, 484] on p "Monthly Off Hours Membership" at bounding box center [400, 483] width 83 height 8
click at [486, 320] on div "Default Schedule Working Hours *** ​ Set different schedules for members Give m…" at bounding box center [407, 364] width 305 height 118
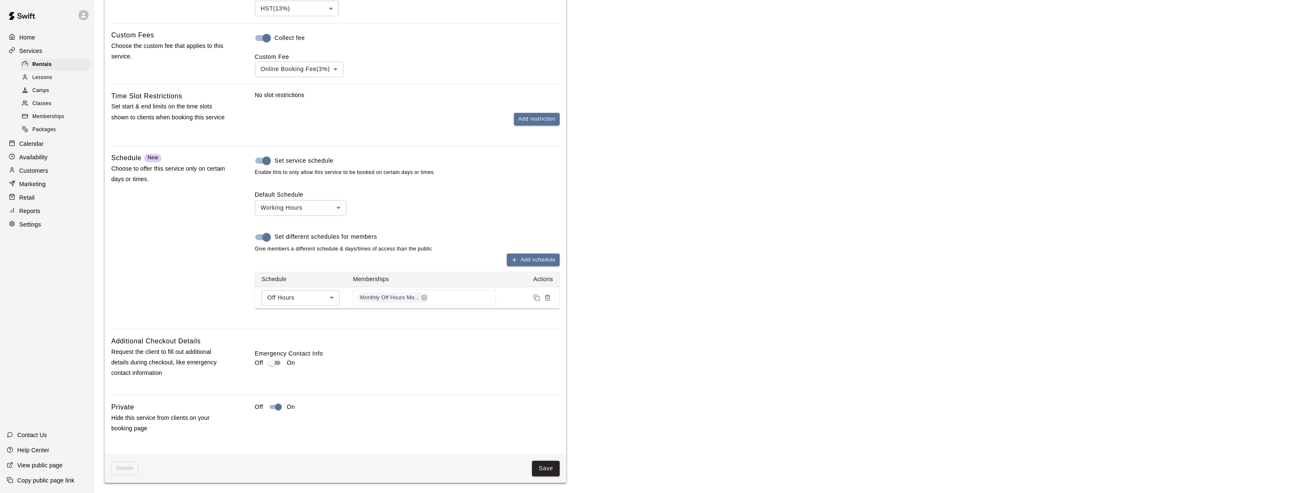
scroll to position [753, 0]
click at [546, 469] on button "Save" at bounding box center [546, 468] width 28 height 16
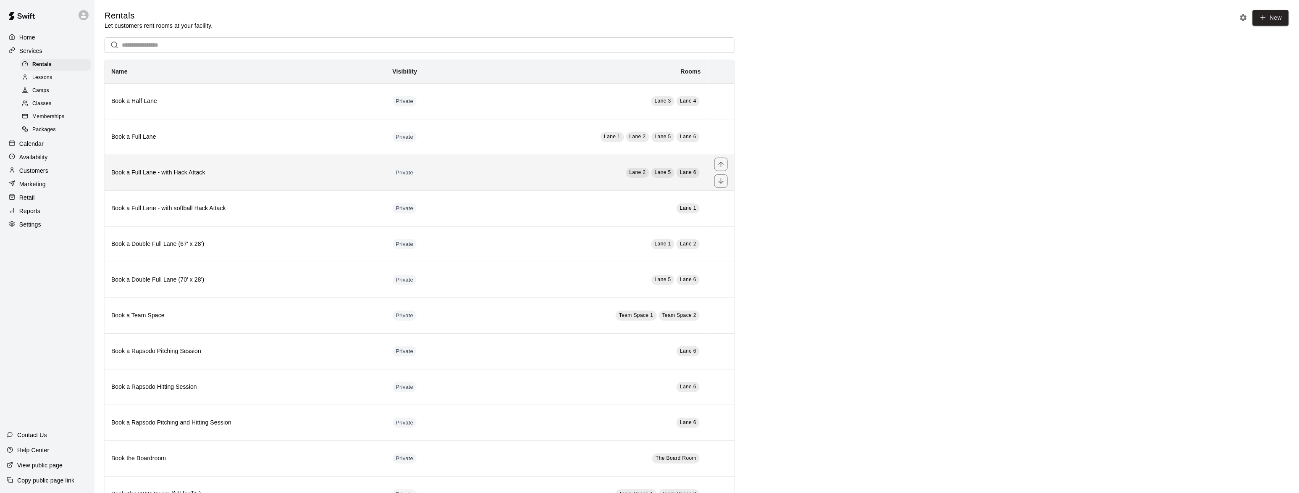
click at [181, 176] on h6 "Book a Full Lane - with Hack Attack" at bounding box center [245, 172] width 268 height 9
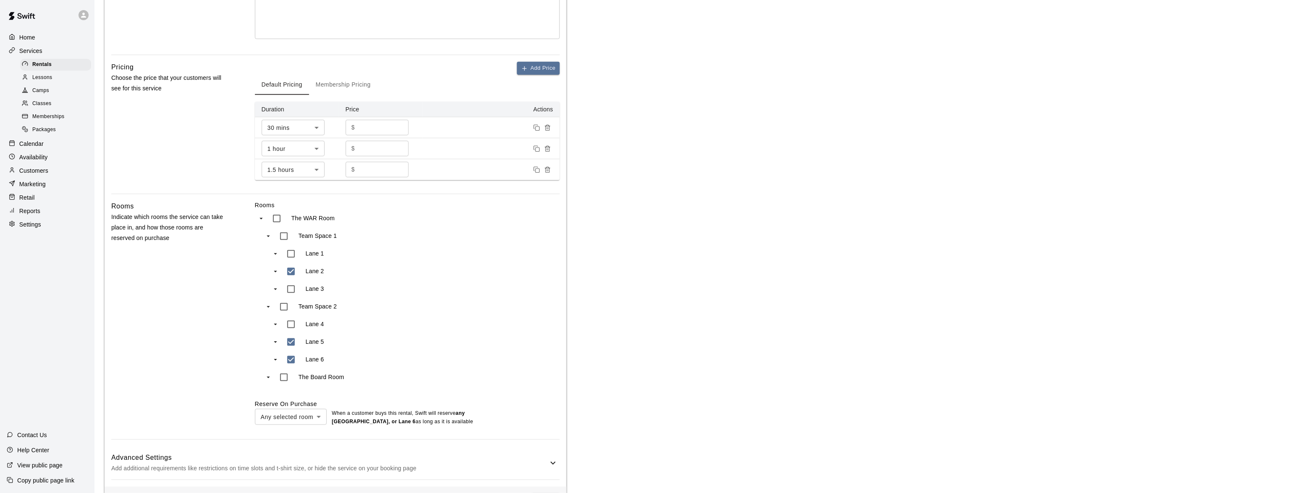
scroll to position [258, 0]
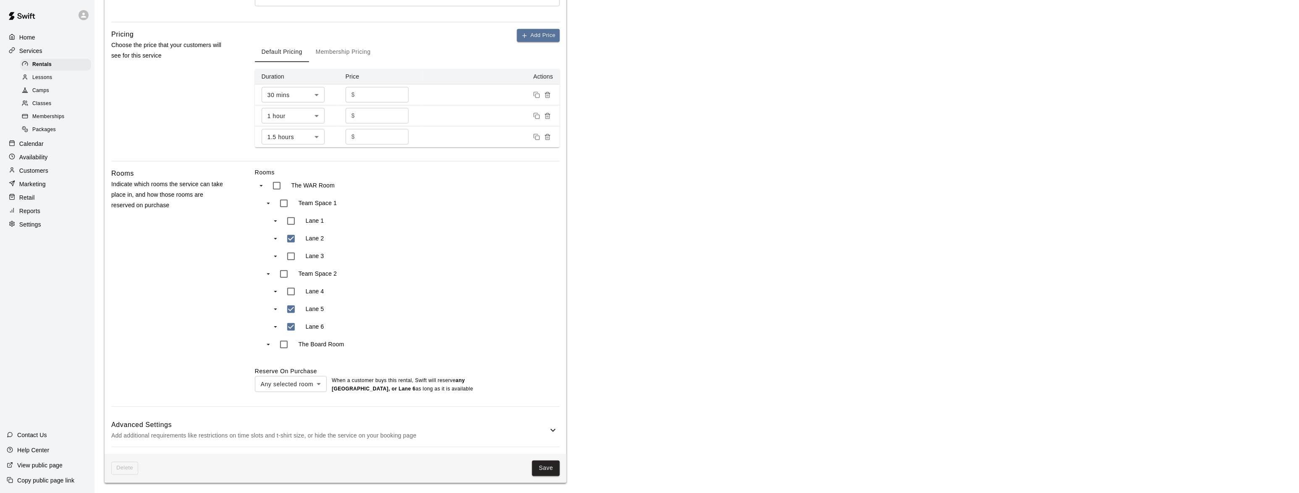
click at [277, 420] on h6 "Advanced Settings" at bounding box center [329, 424] width 437 height 11
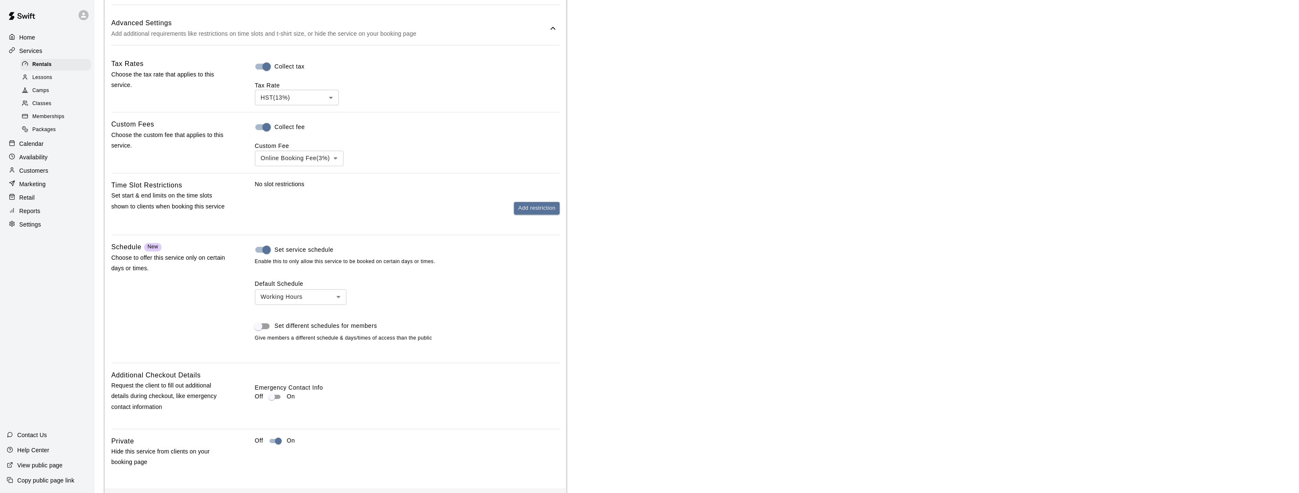
scroll to position [668, 0]
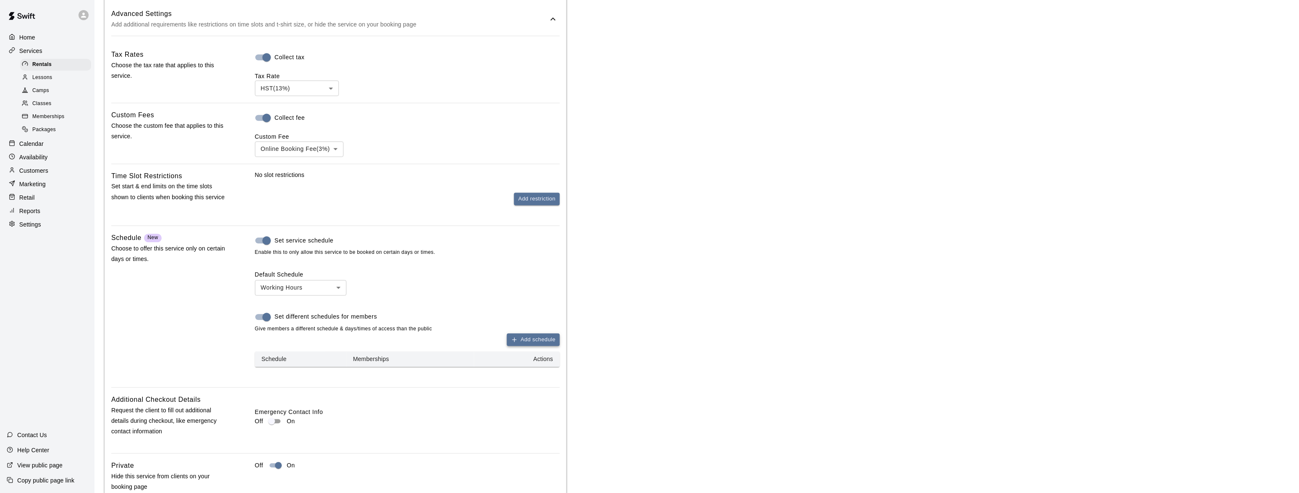
click at [539, 346] on button "Add schedule" at bounding box center [533, 339] width 53 height 13
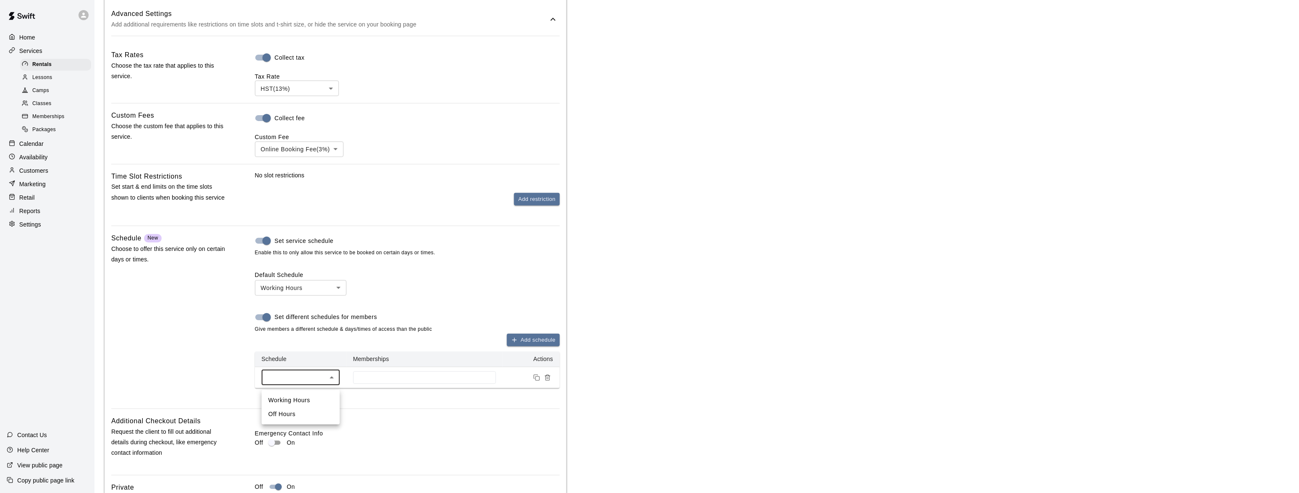
click at [318, 414] on li "Off Hours" at bounding box center [301, 414] width 78 height 14
type input "***"
click at [427, 381] on input at bounding box center [424, 377] width 134 height 7
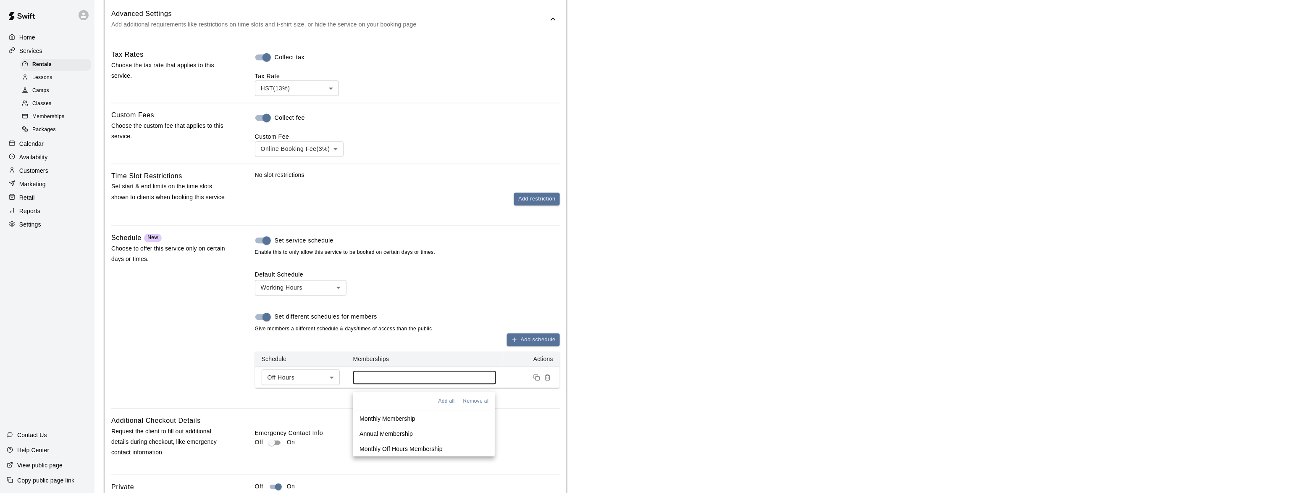
click at [381, 446] on p "Monthly Off Hours Membership" at bounding box center [400, 449] width 83 height 8
click at [472, 276] on div "Default Schedule Working Hours *** ​ Set different schedules for members Give m…" at bounding box center [407, 329] width 305 height 118
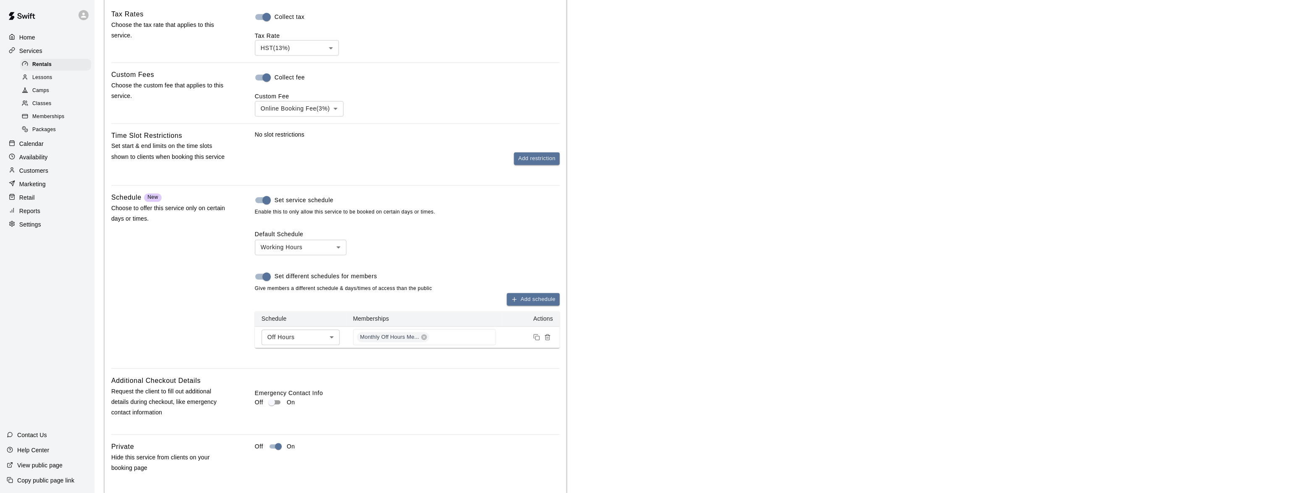
scroll to position [753, 0]
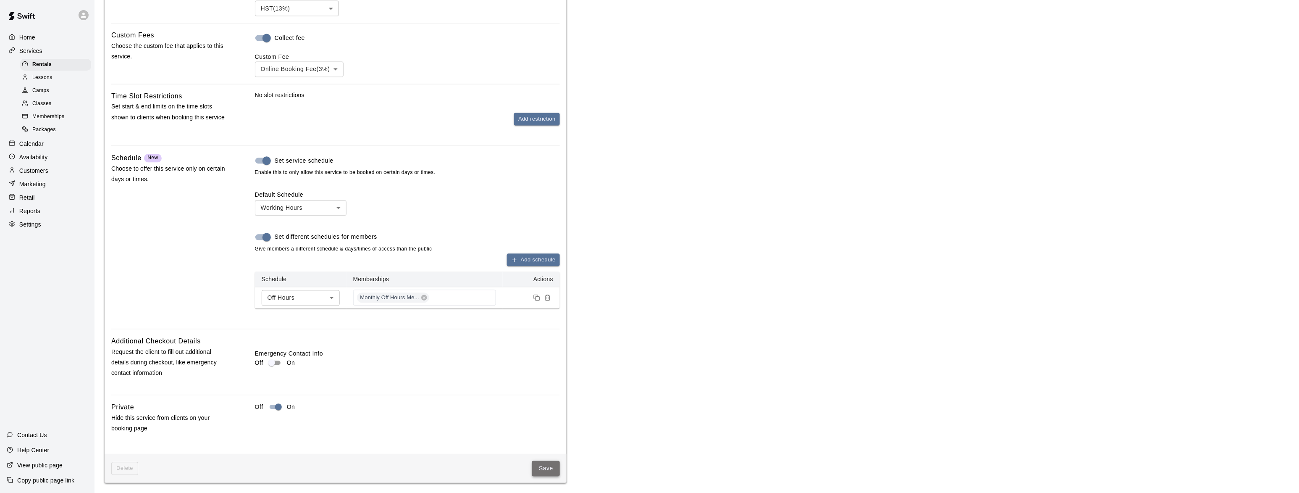
click at [544, 467] on button "Save" at bounding box center [546, 468] width 28 height 16
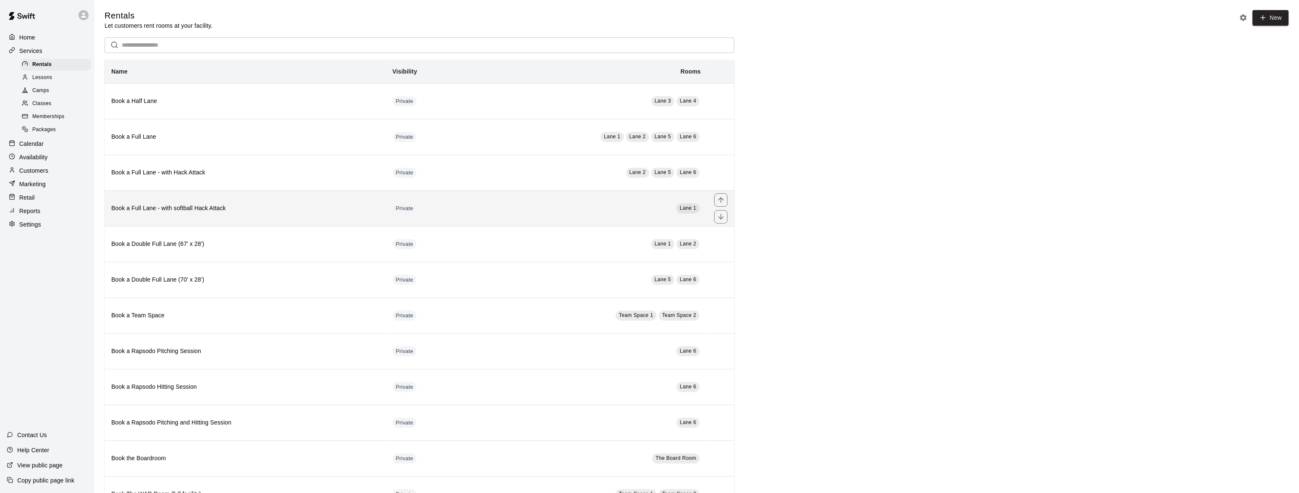
click at [166, 213] on h6 "Book a Full Lane - with softball Hack Attack" at bounding box center [245, 208] width 268 height 9
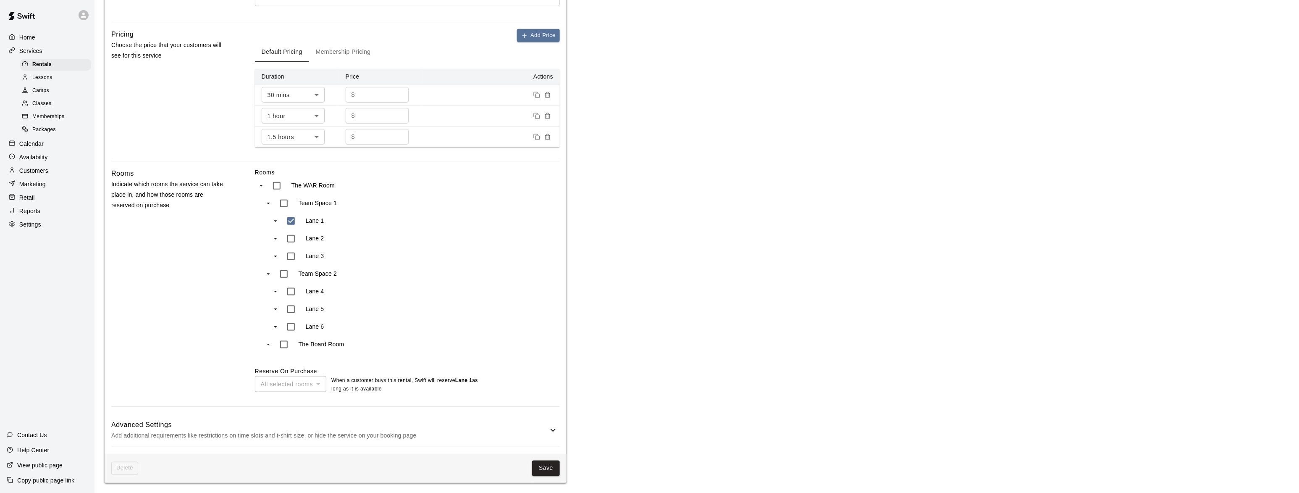
scroll to position [258, 0]
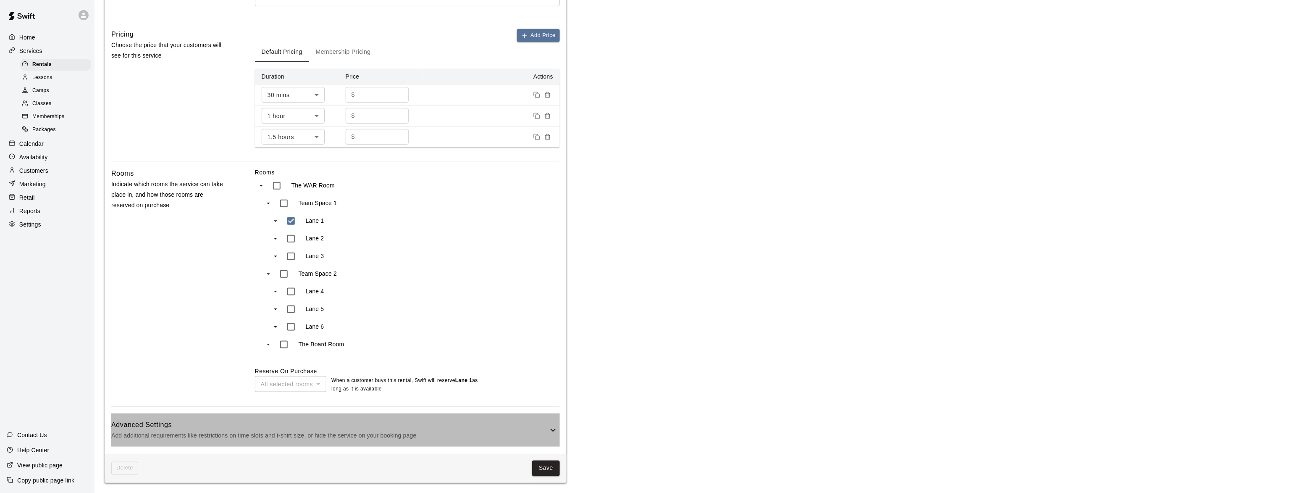
click at [165, 435] on p "Add additional requirements like restrictions on time slots and t-shirt size, o…" at bounding box center [329, 435] width 437 height 10
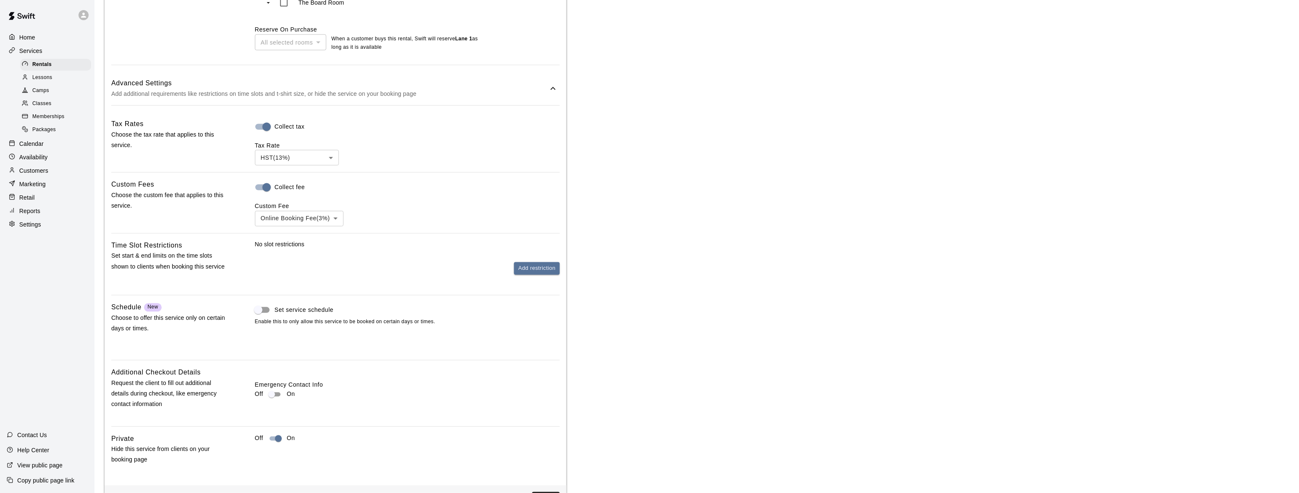
scroll to position [634, 0]
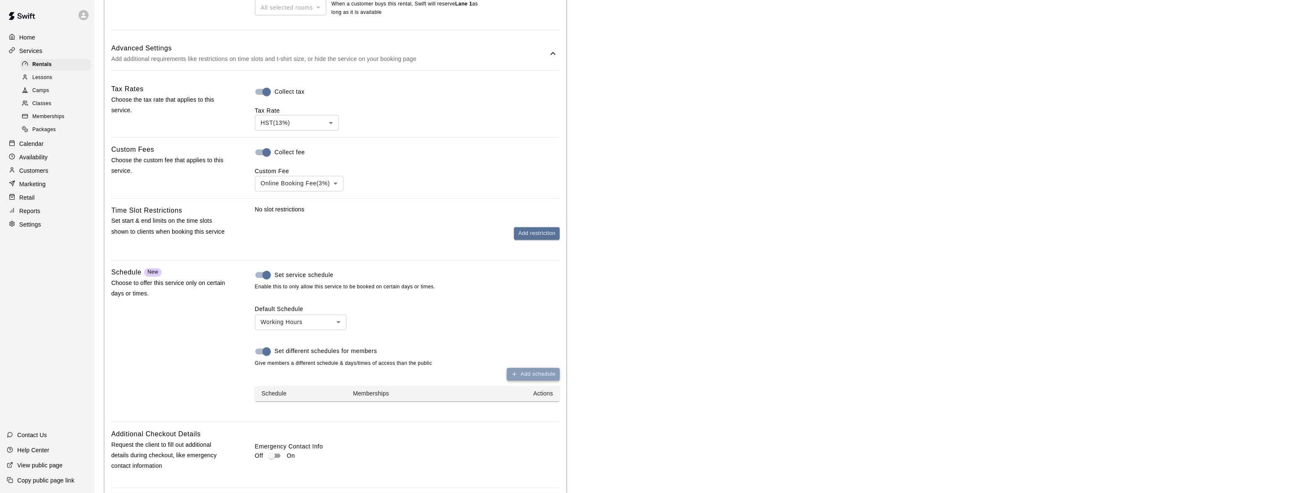
click at [530, 380] on button "Add schedule" at bounding box center [533, 374] width 53 height 13
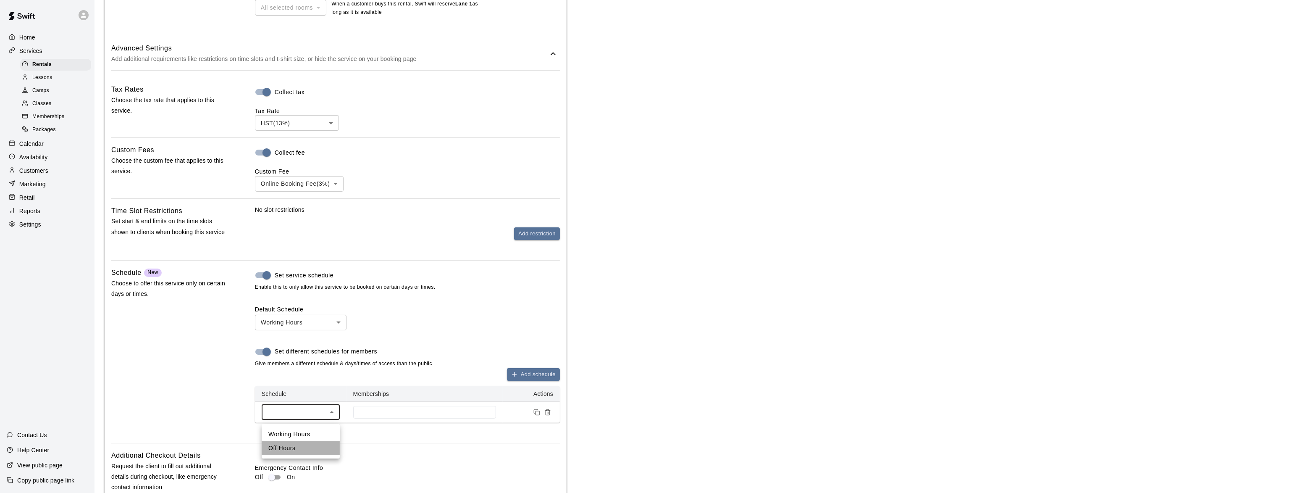
click at [304, 444] on li "Off Hours" at bounding box center [301, 448] width 78 height 14
type input "***"
click at [391, 415] on input at bounding box center [424, 412] width 134 height 7
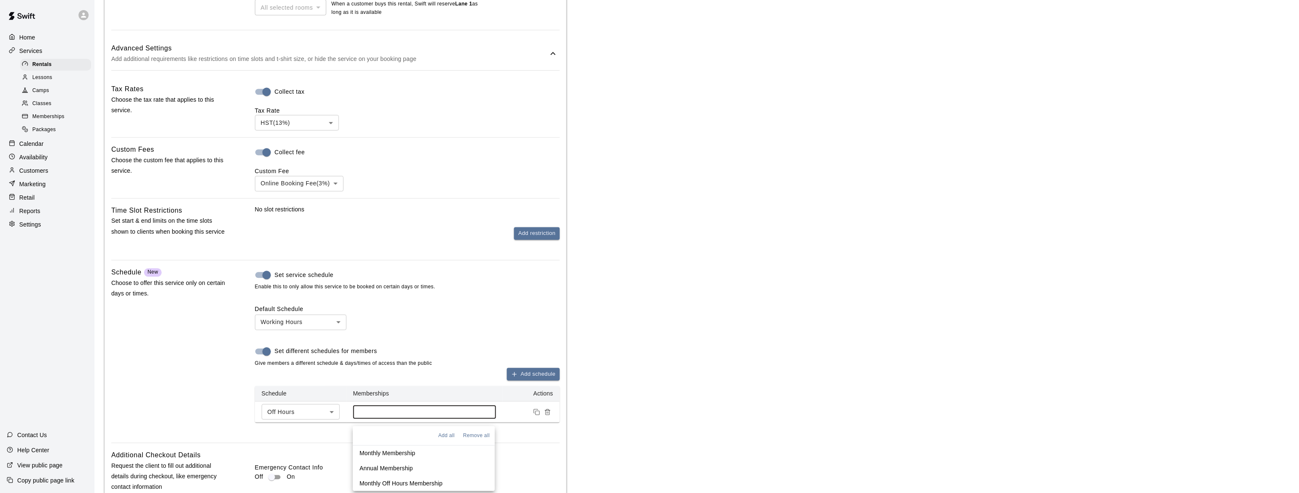
click at [388, 478] on li "Monthly Off Hours Membership" at bounding box center [424, 483] width 142 height 15
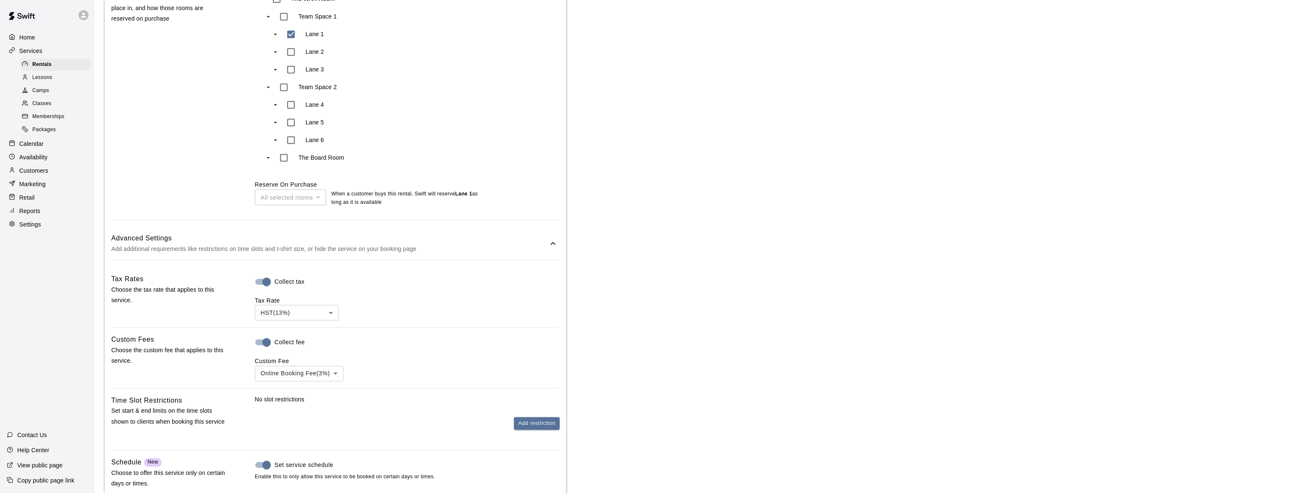
scroll to position [753, 0]
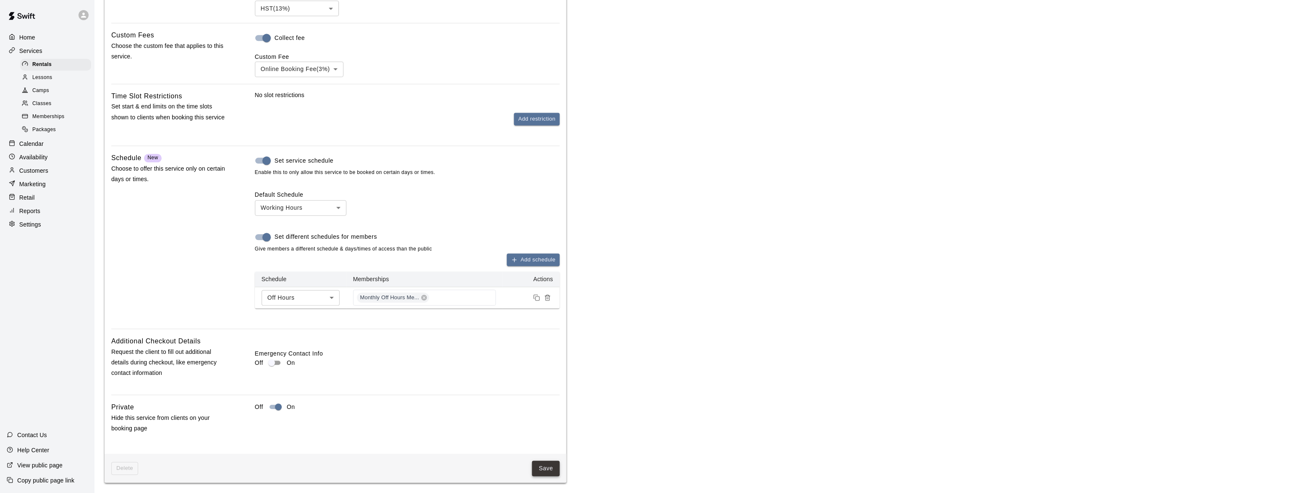
click at [555, 467] on button "Save" at bounding box center [546, 468] width 28 height 16
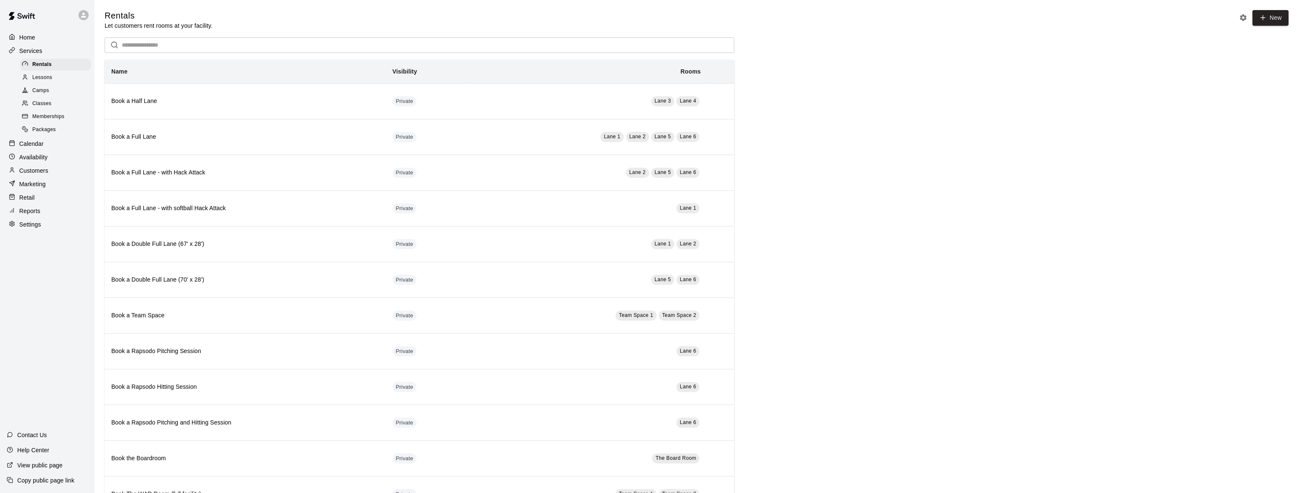
click at [38, 92] on span "Camps" at bounding box center [40, 91] width 17 height 8
